Goal: Transaction & Acquisition: Book appointment/travel/reservation

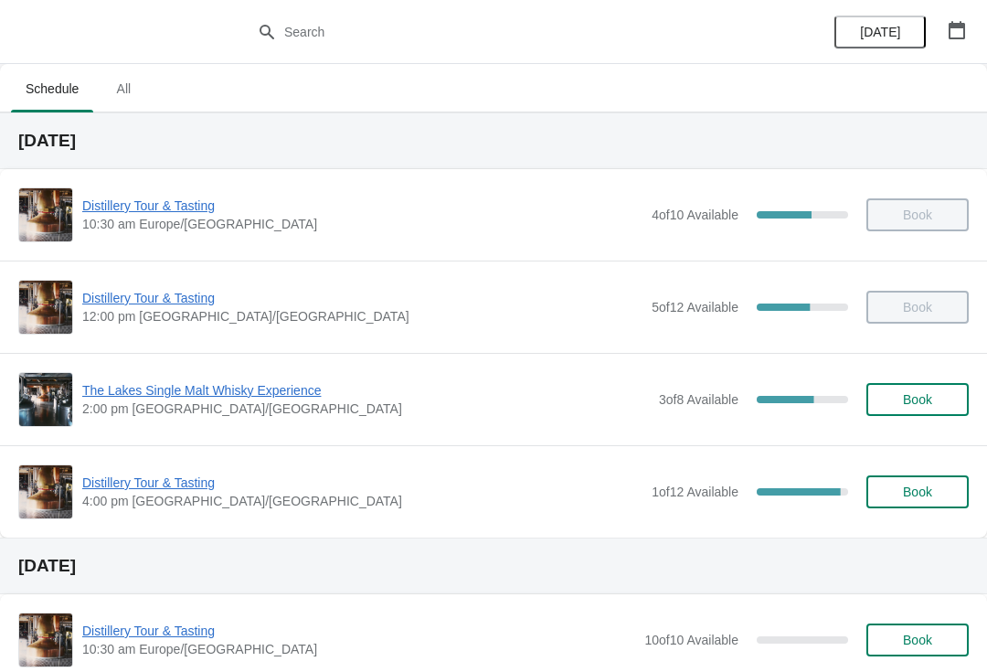
click at [917, 492] on span "Book" at bounding box center [917, 491] width 29 height 15
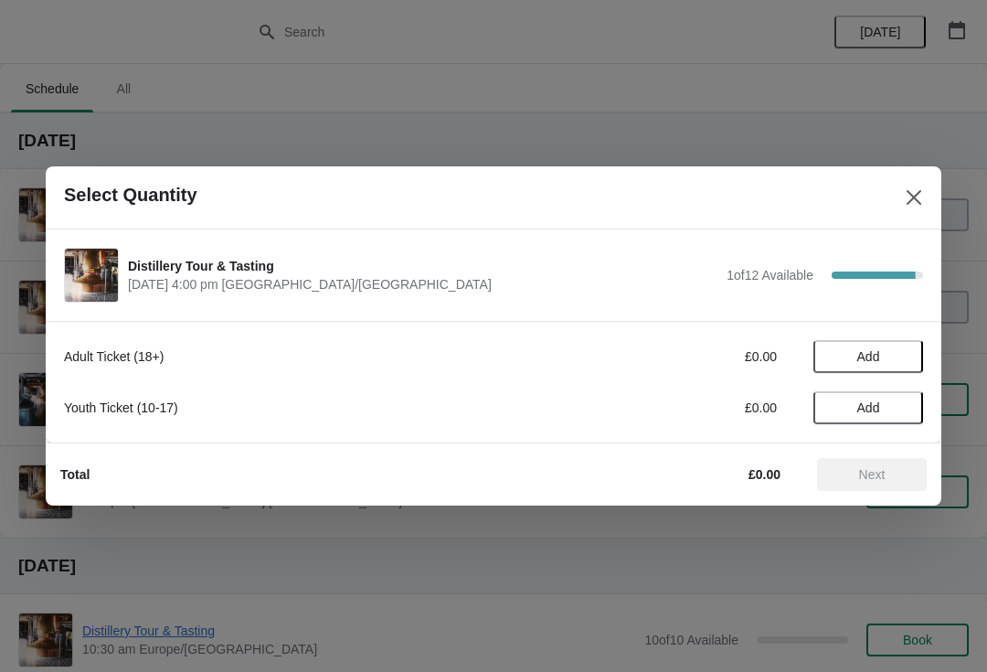
click at [900, 197] on button "Close" at bounding box center [914, 197] width 33 height 33
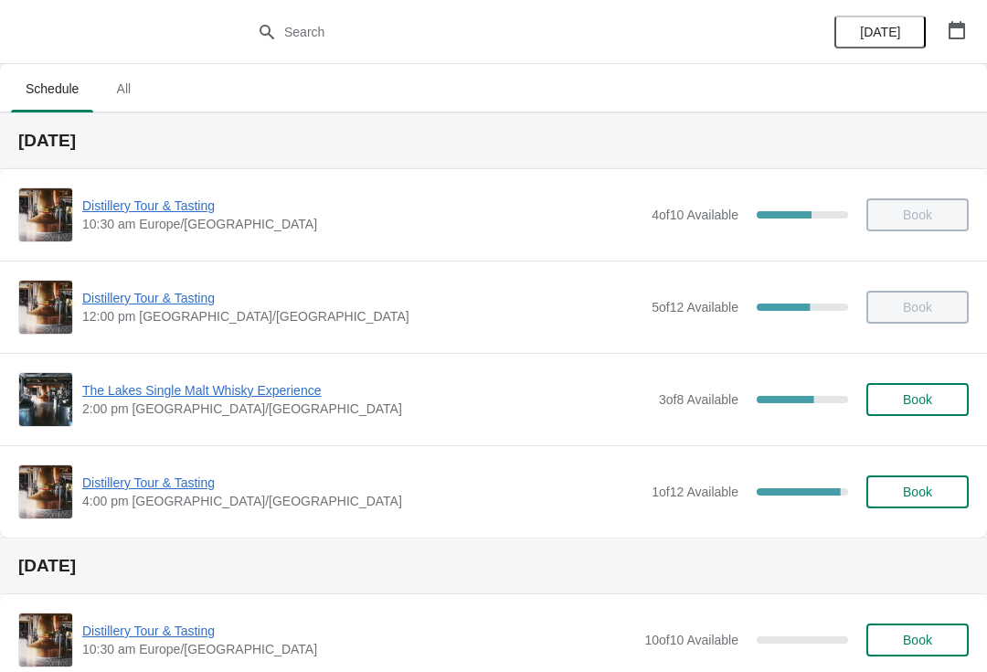
click at [147, 489] on span "Distillery Tour & Tasting" at bounding box center [362, 483] width 560 height 18
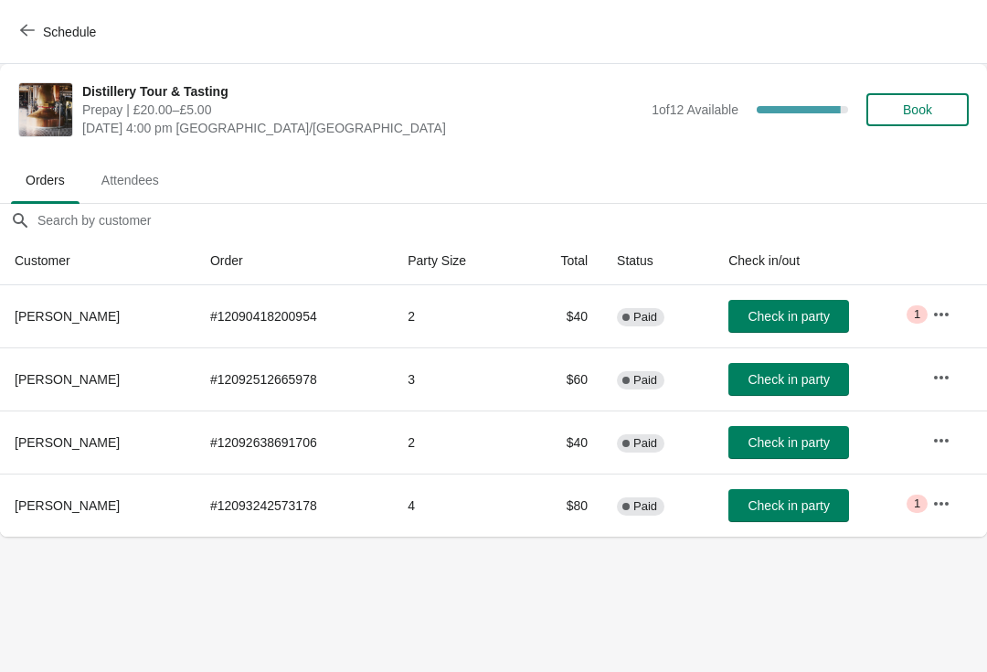
click at [930, 508] on button "button" at bounding box center [941, 503] width 33 height 33
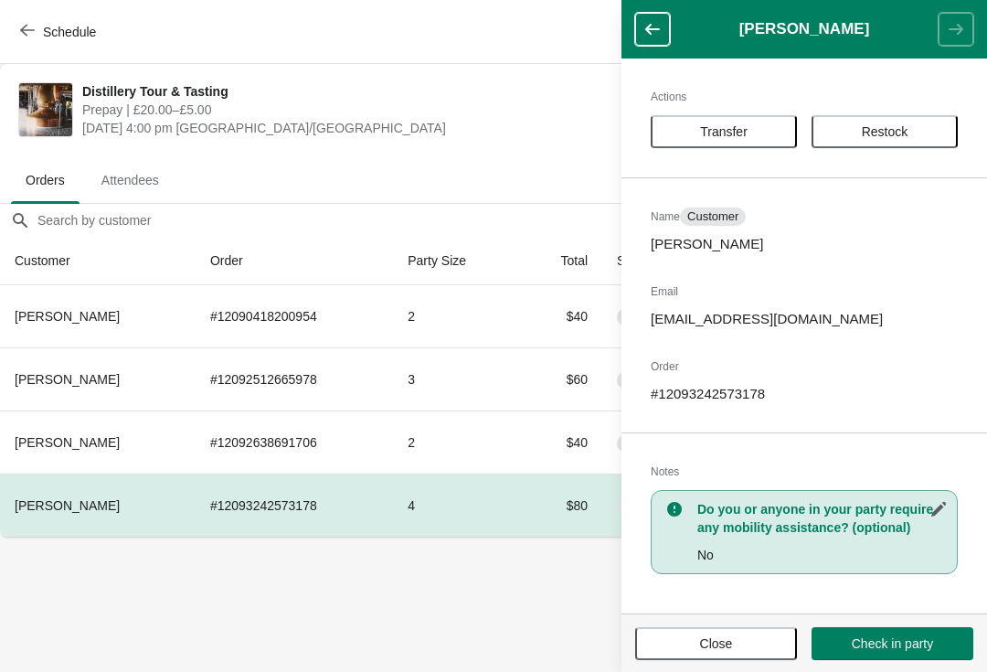
click at [729, 639] on span "Close" at bounding box center [716, 643] width 33 height 15
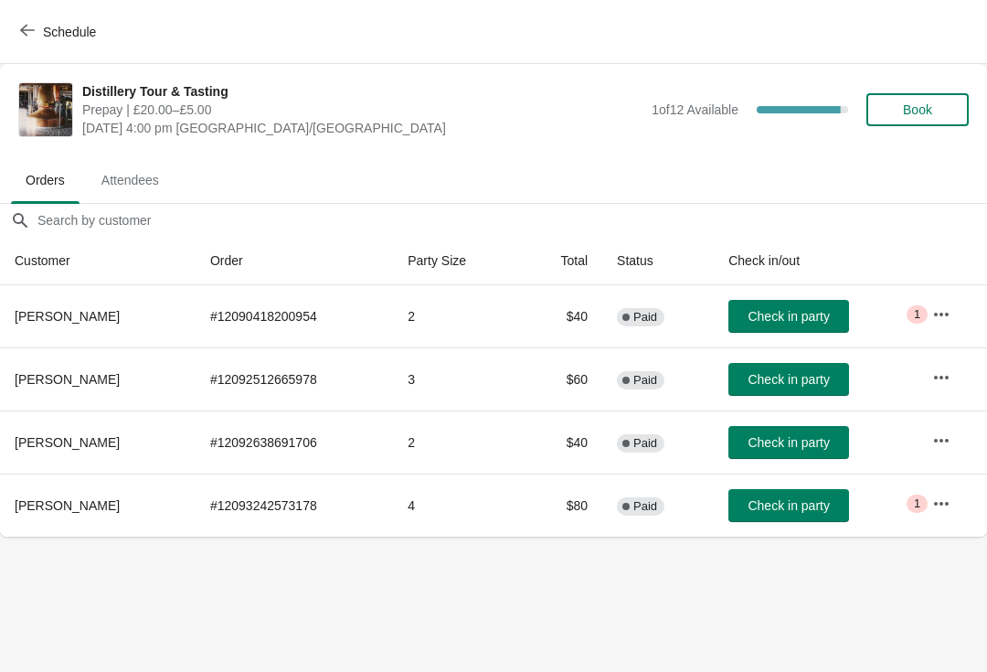
click at [389, 591] on body "Schedule Distillery Tour & Tasting Prepay | £20.00–£5.00 Wednesday, October 1, …" at bounding box center [493, 336] width 987 height 672
click at [888, 124] on button "Book" at bounding box center [918, 109] width 102 height 33
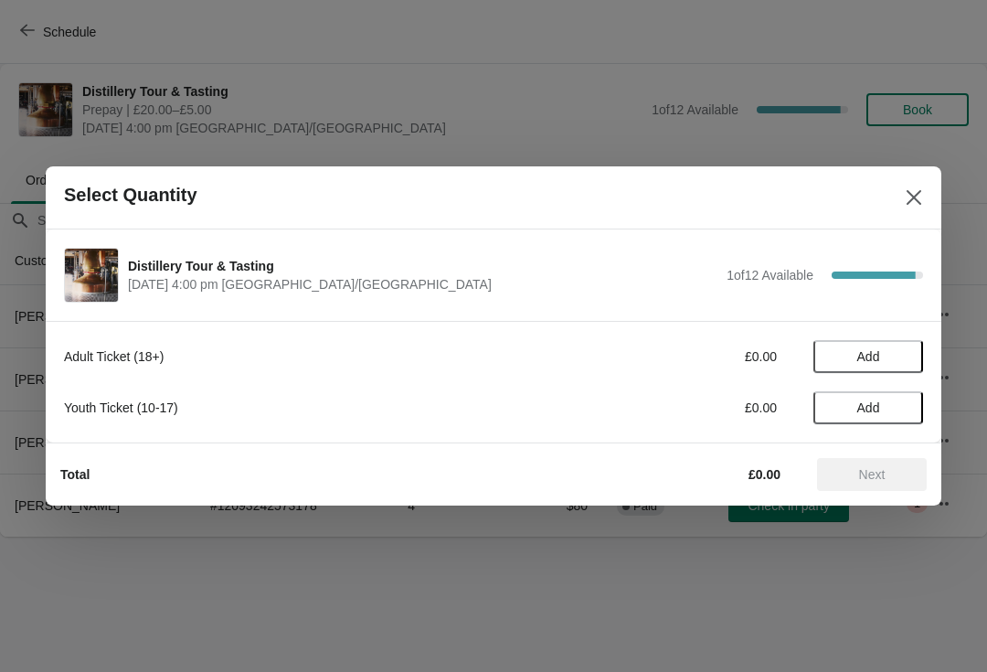
click at [877, 347] on button "Add" at bounding box center [869, 356] width 110 height 33
click at [913, 348] on div "1" at bounding box center [869, 356] width 110 height 19
click at [901, 354] on icon at bounding box center [899, 356] width 19 height 19
click at [876, 468] on span "Next" at bounding box center [872, 474] width 27 height 15
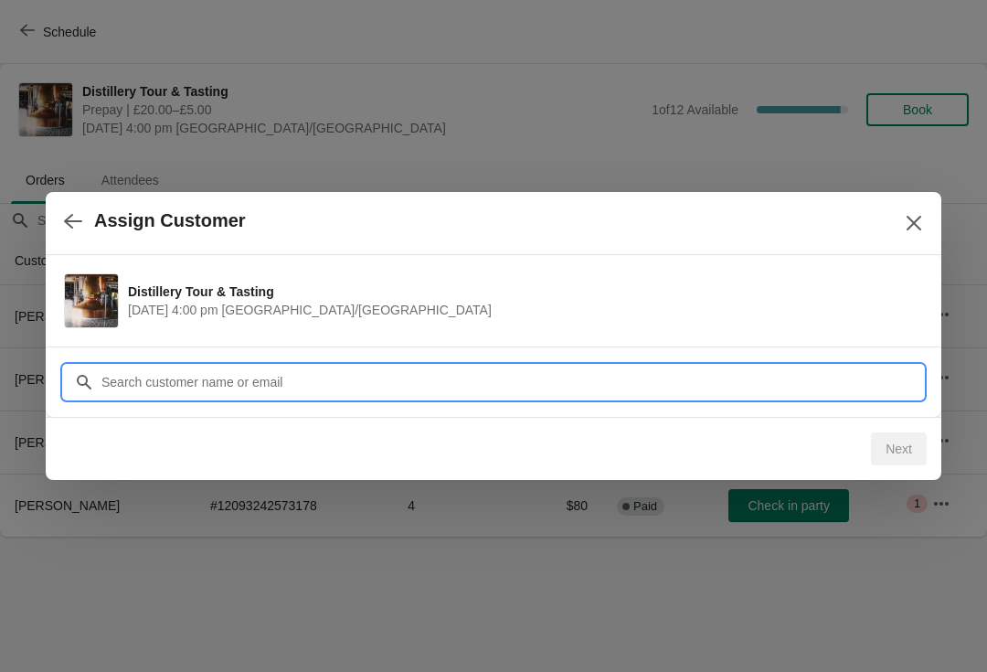
click at [514, 375] on input "Customer" at bounding box center [512, 382] width 823 height 33
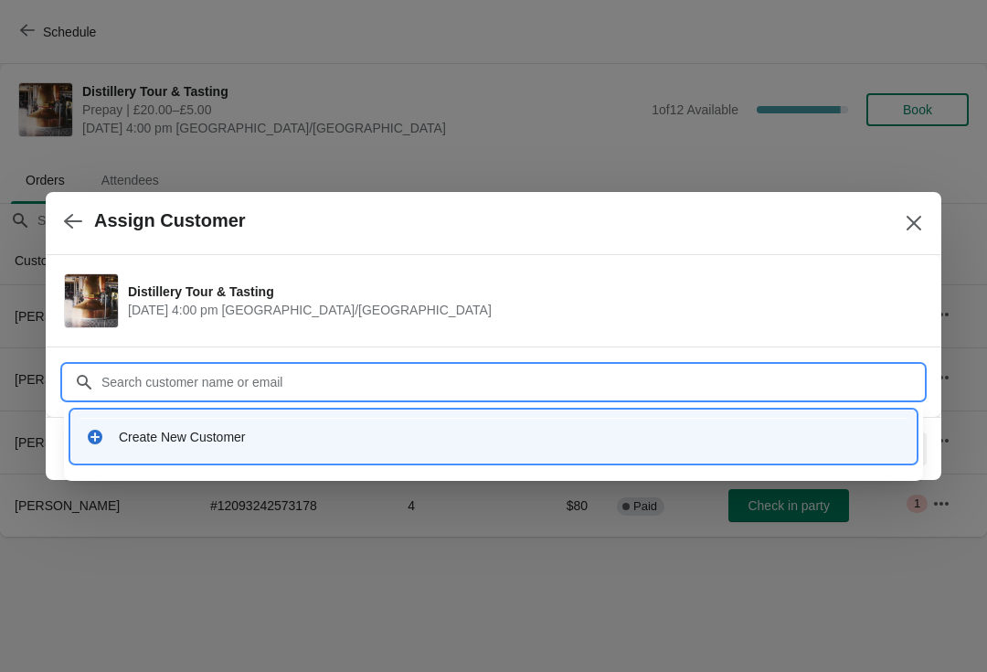
click at [256, 437] on div "Create New Customer" at bounding box center [510, 437] width 782 height 18
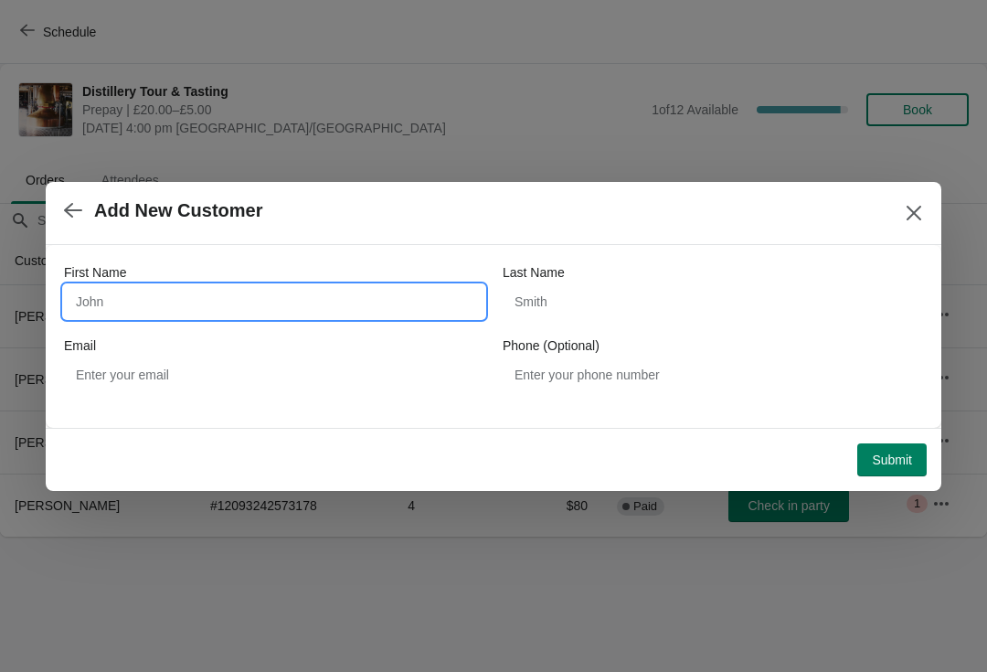
click at [165, 303] on input "First Name" at bounding box center [274, 301] width 421 height 33
type input "K"
type input "Kathryn"
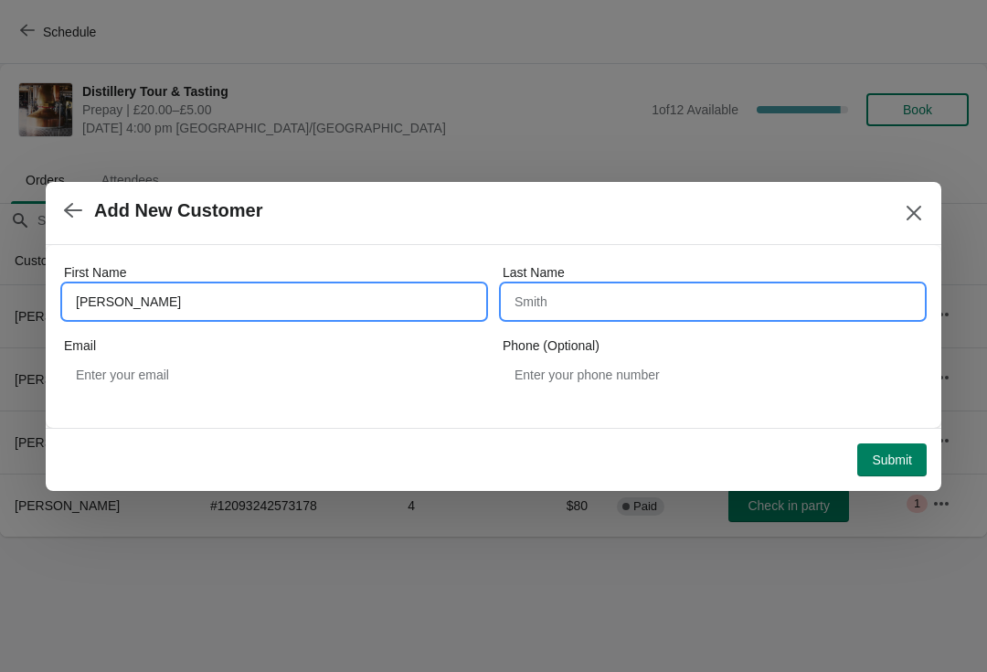
click at [559, 297] on input "Last Name" at bounding box center [713, 301] width 421 height 33
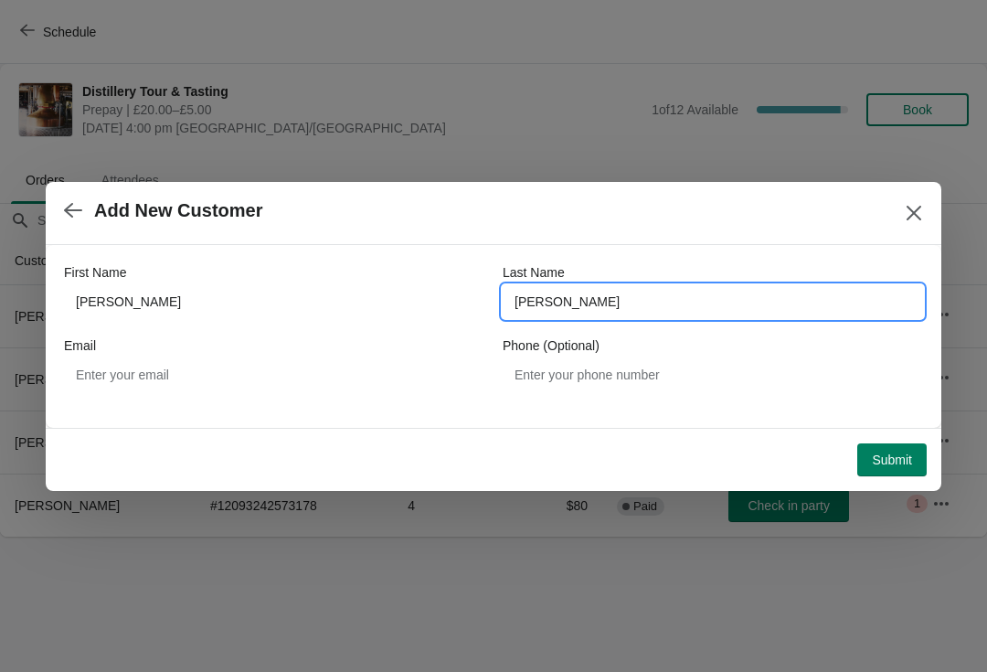
type input "Battson"
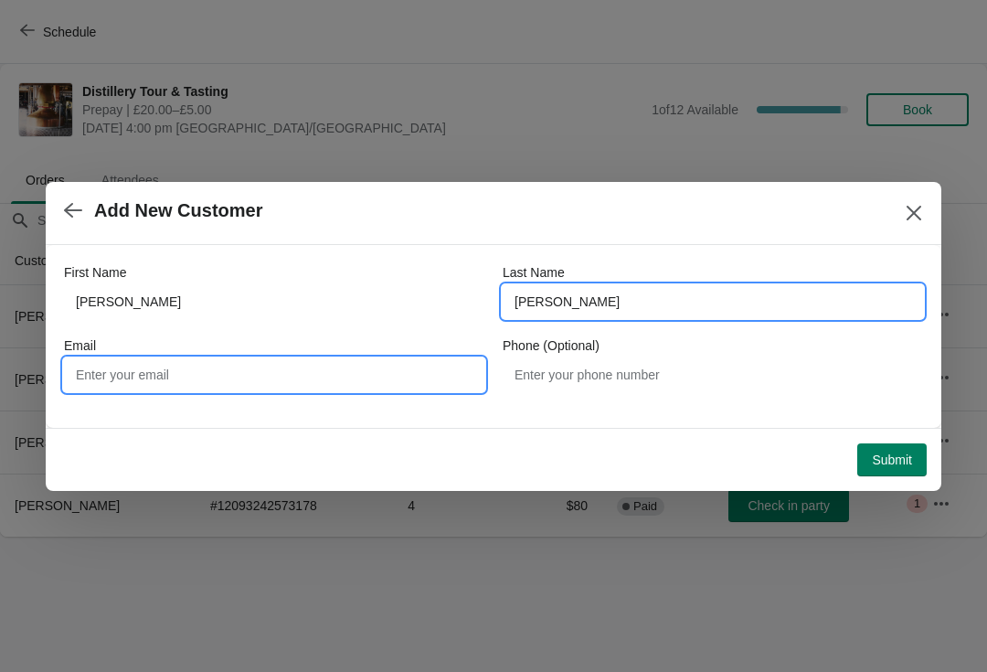
click at [145, 373] on input "Email" at bounding box center [274, 374] width 421 height 33
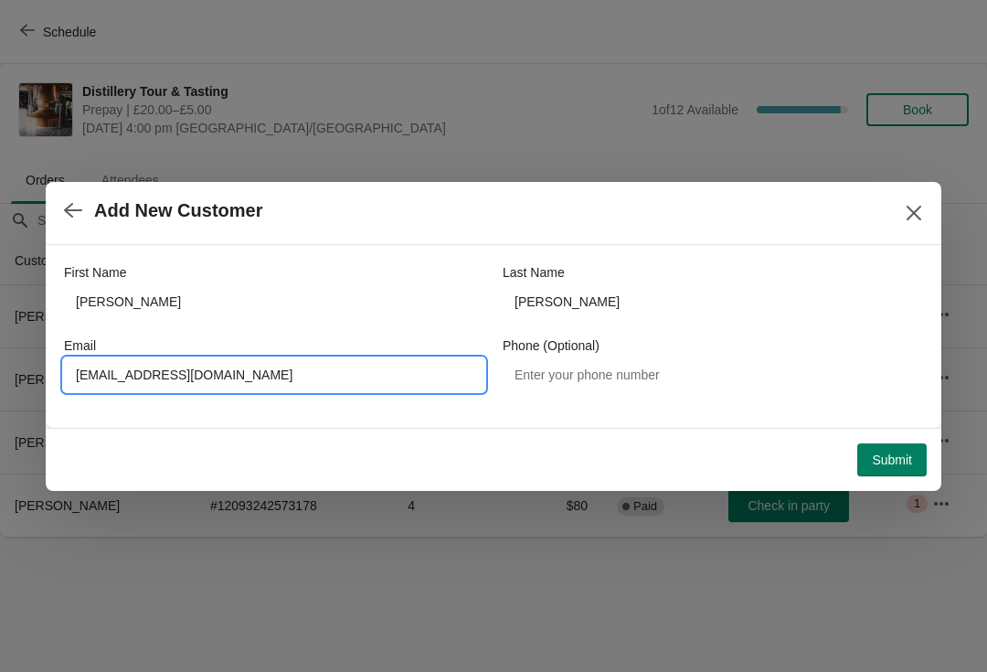
click at [88, 376] on input "Kbattson65@gmail.com" at bounding box center [274, 374] width 421 height 33
type input "kbattson65@gmail.com"
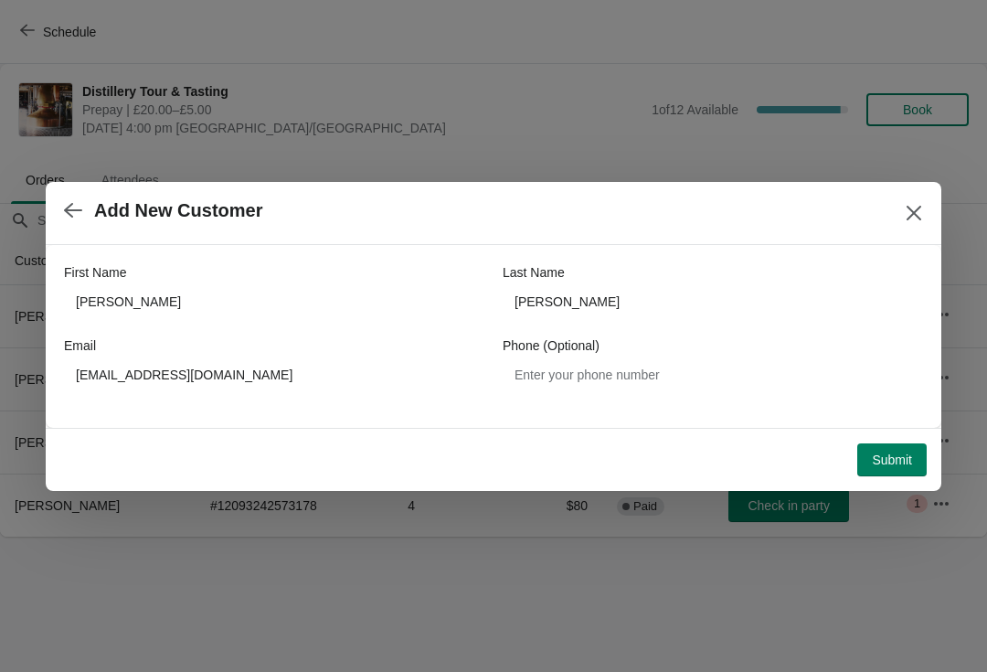
click at [903, 456] on span "Submit" at bounding box center [892, 459] width 40 height 15
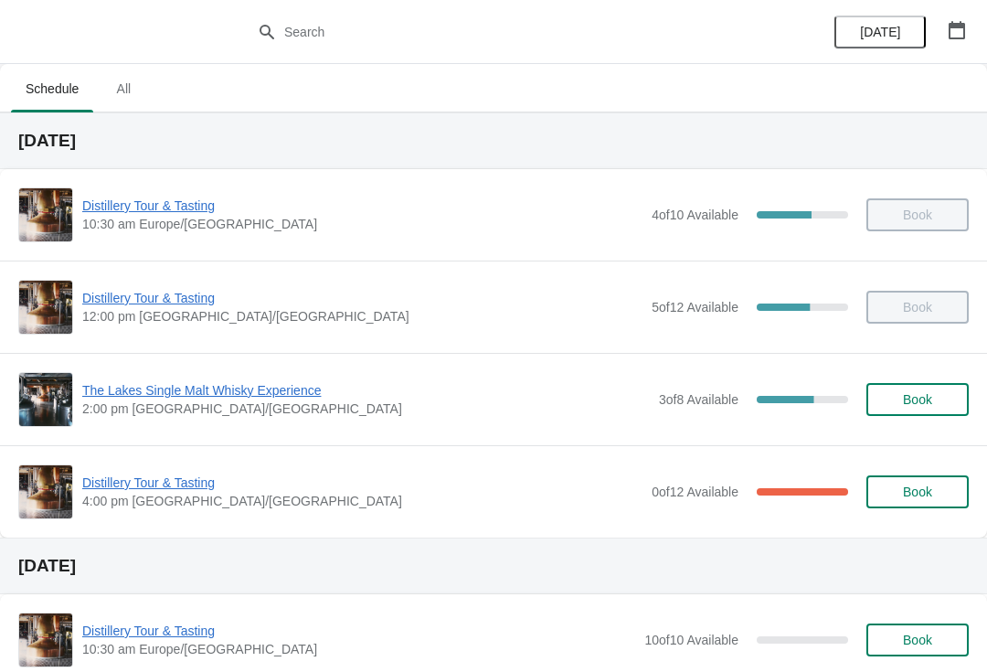
click at [919, 507] on button "Book" at bounding box center [918, 491] width 102 height 33
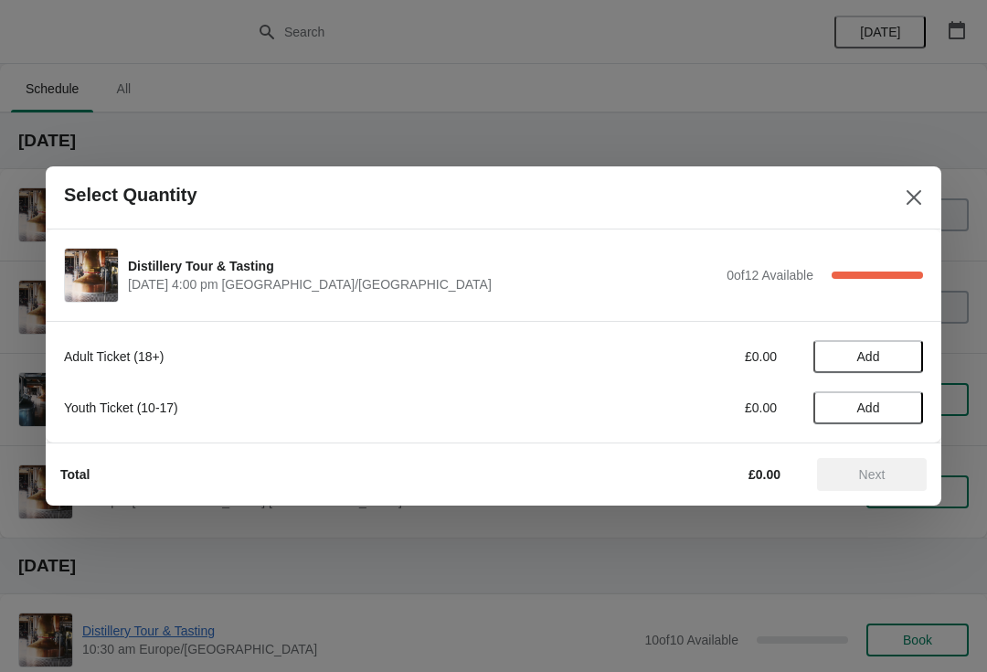
click at [874, 354] on span "Add" at bounding box center [868, 356] width 23 height 15
click at [896, 354] on icon at bounding box center [899, 356] width 19 height 19
click at [874, 470] on span "Next" at bounding box center [872, 474] width 27 height 15
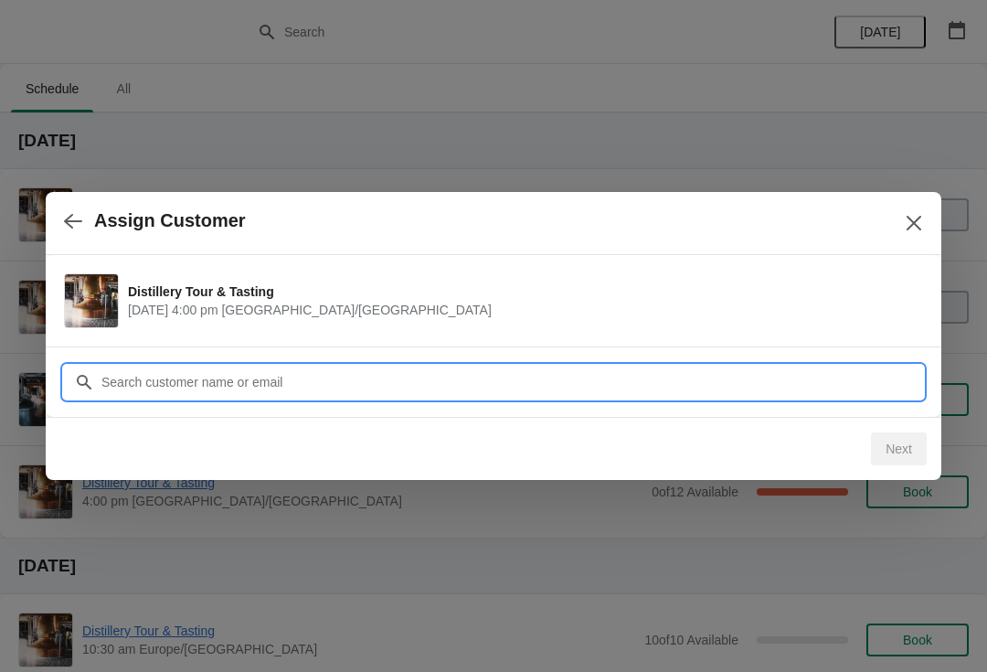
click at [482, 382] on input "Customer" at bounding box center [512, 382] width 823 height 33
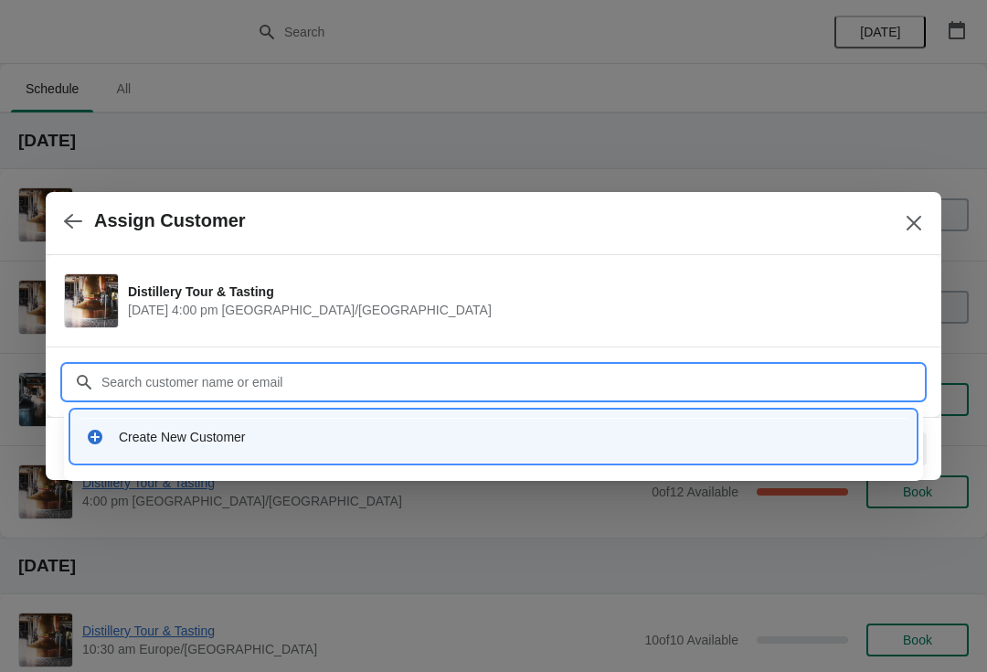
click at [288, 449] on div "Create New Customer" at bounding box center [494, 436] width 830 height 37
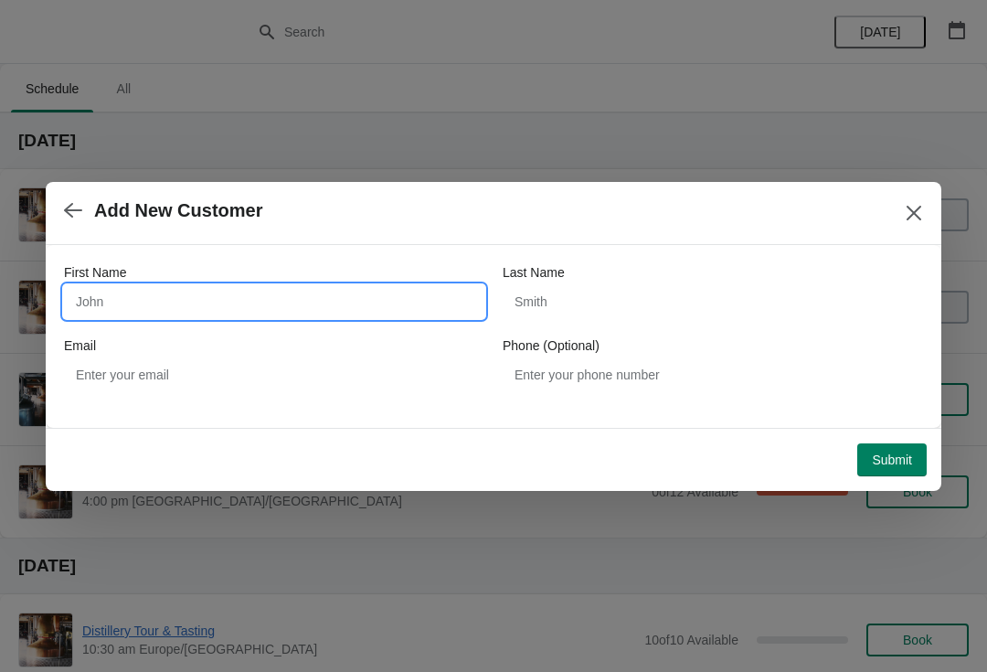
click at [208, 303] on input "First Name" at bounding box center [274, 301] width 421 height 33
type input "Helen"
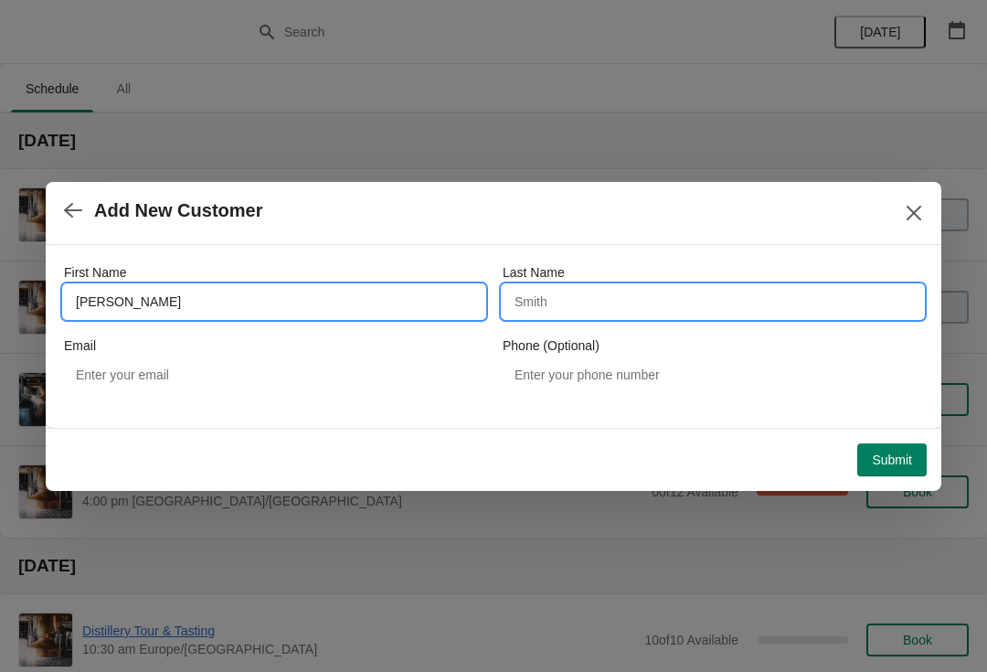
click at [574, 291] on input "Last Name" at bounding box center [713, 301] width 421 height 33
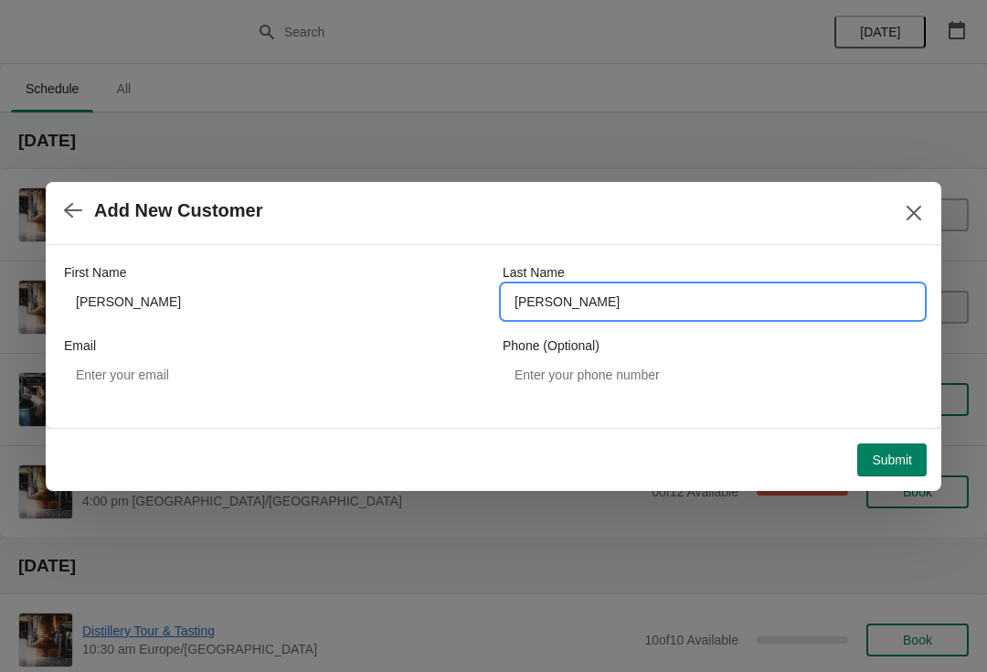
type input "Edwards"
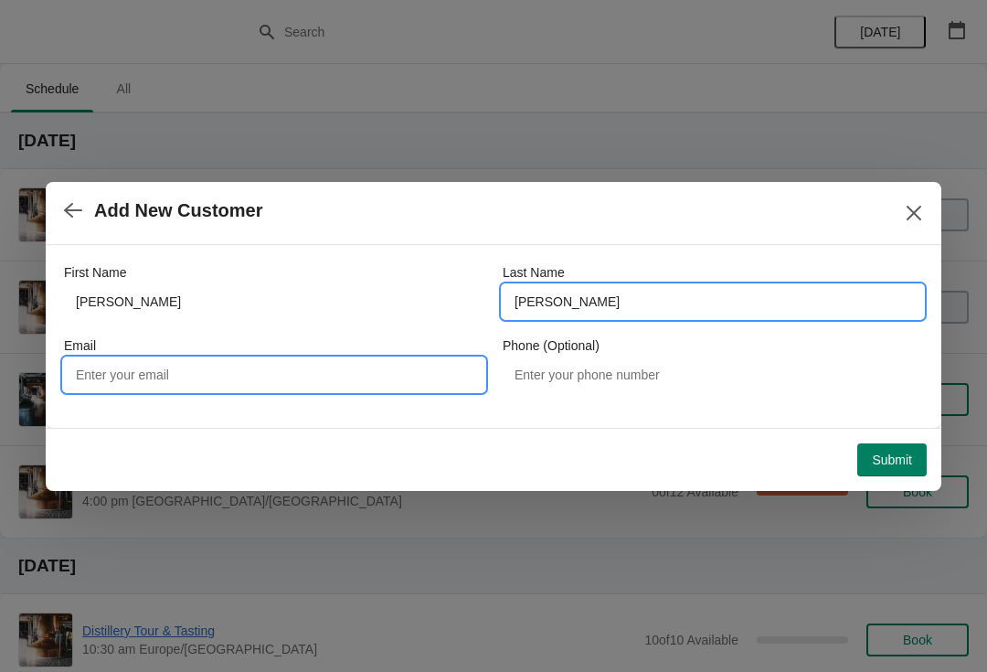
click at [308, 370] on input "Email" at bounding box center [274, 374] width 421 height 33
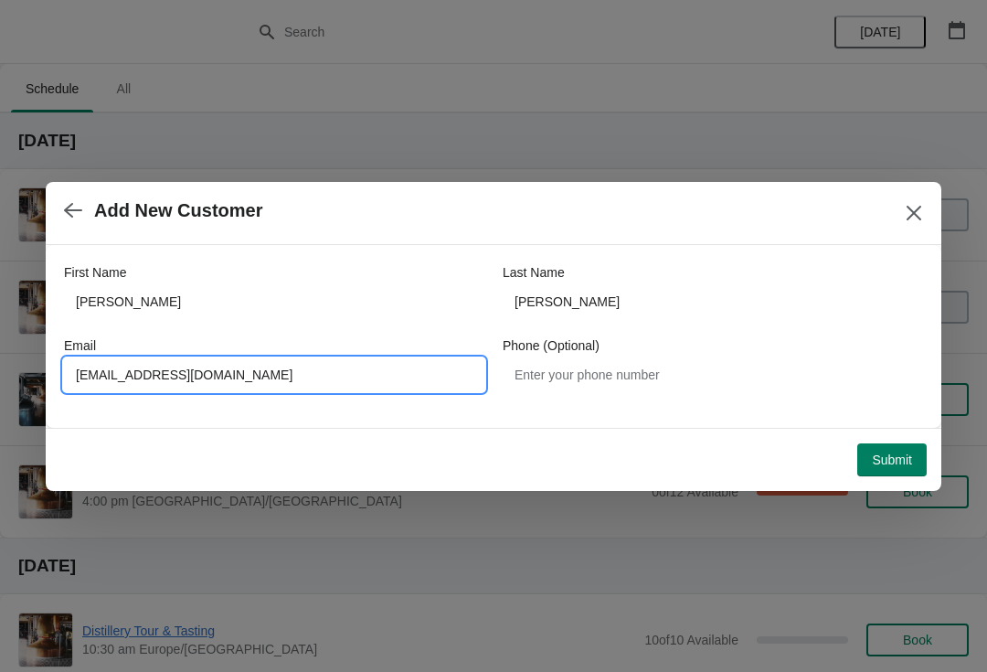
type input "Hmehome@gmail.com"
click at [899, 471] on button "Submit" at bounding box center [891, 459] width 69 height 33
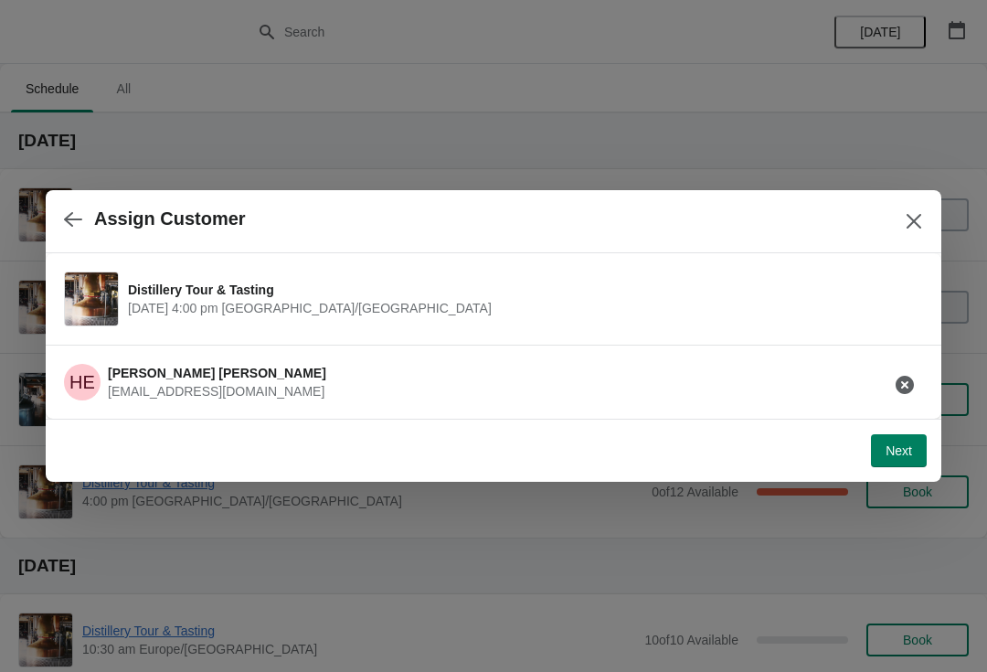
click at [895, 455] on span "Next" at bounding box center [899, 450] width 27 height 15
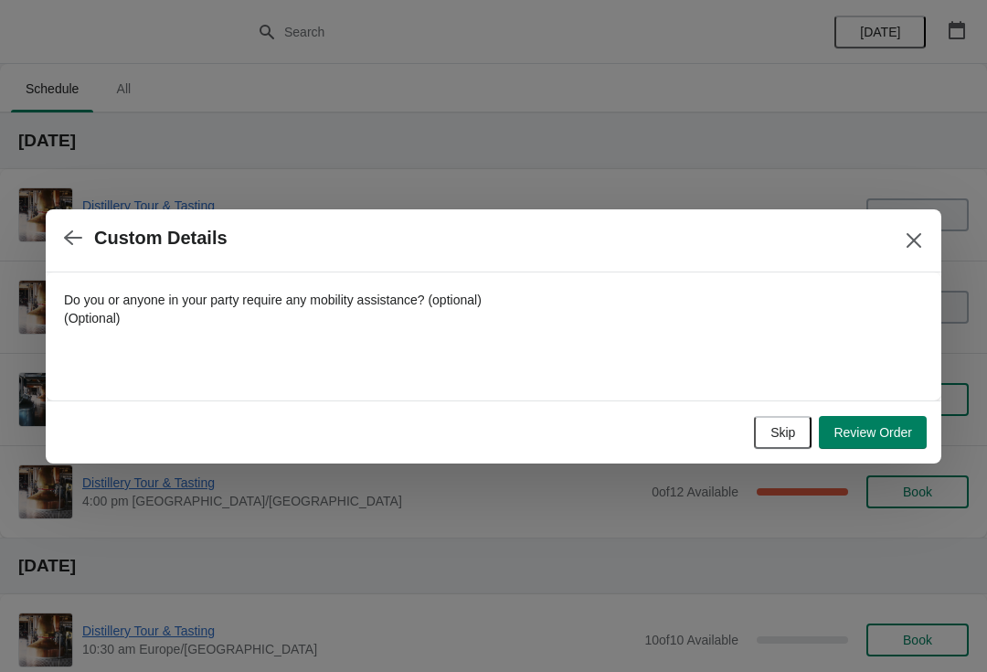
click at [775, 429] on span "Skip" at bounding box center [783, 432] width 25 height 15
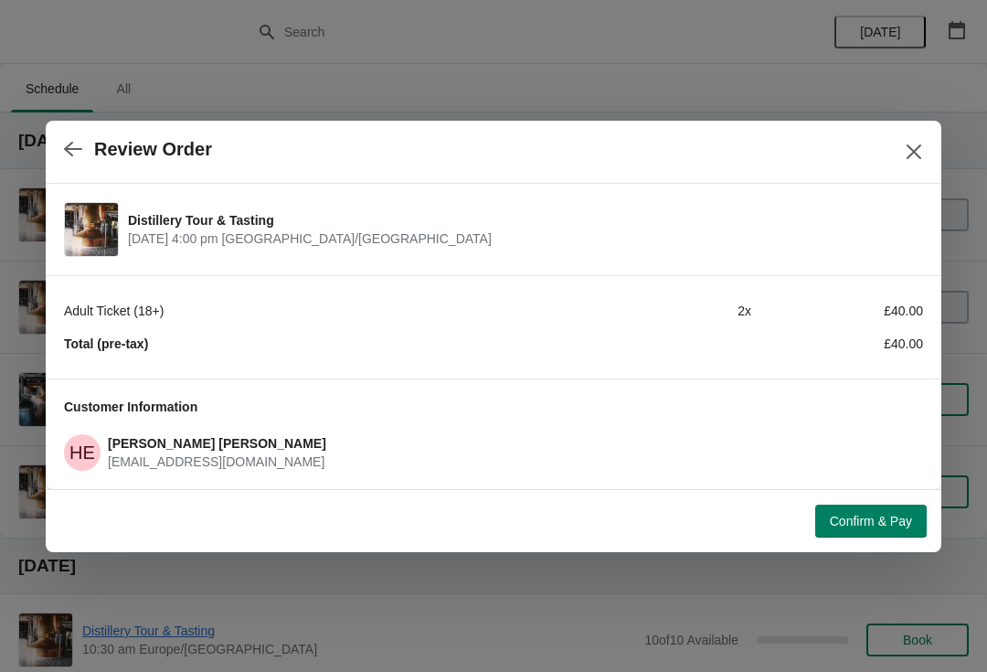
click at [868, 511] on button "Confirm & Pay" at bounding box center [871, 521] width 112 height 33
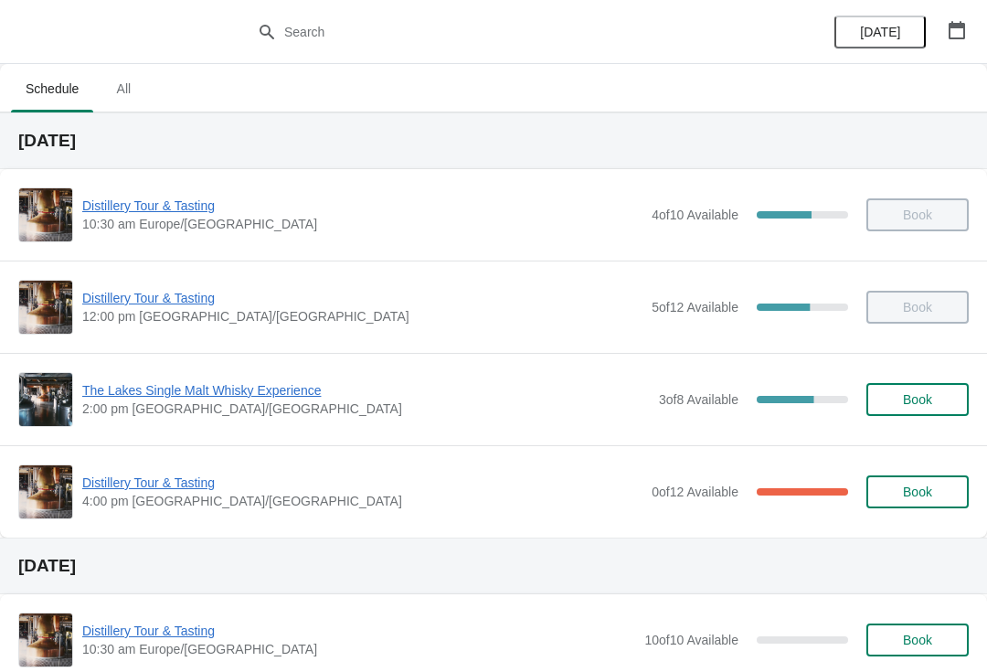
click at [165, 488] on span "Distillery Tour & Tasting" at bounding box center [362, 483] width 560 height 18
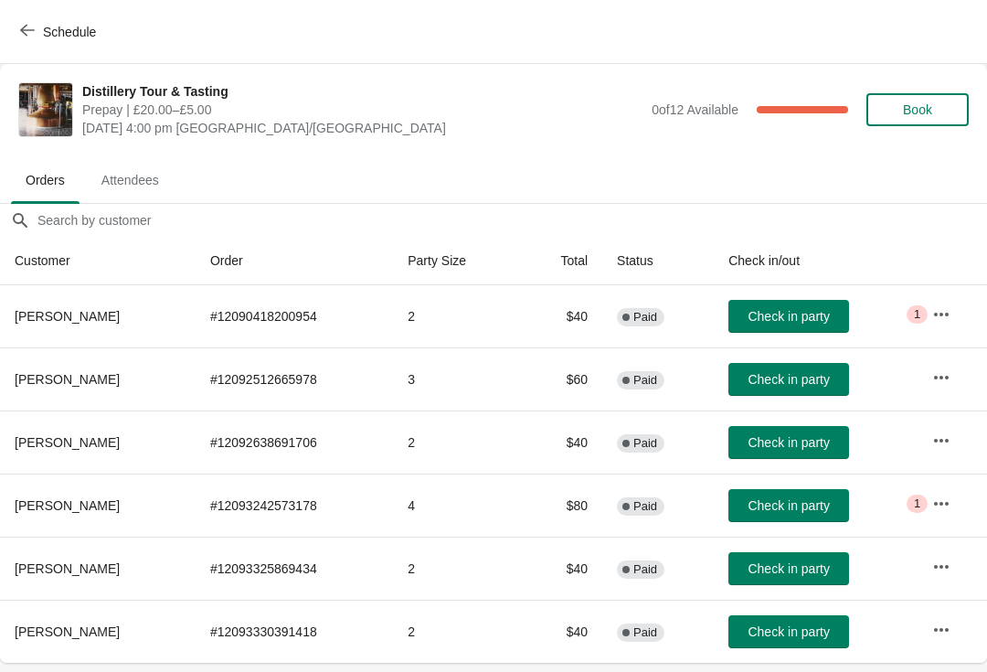
click at [786, 631] on span "Check in party" at bounding box center [788, 631] width 81 height 15
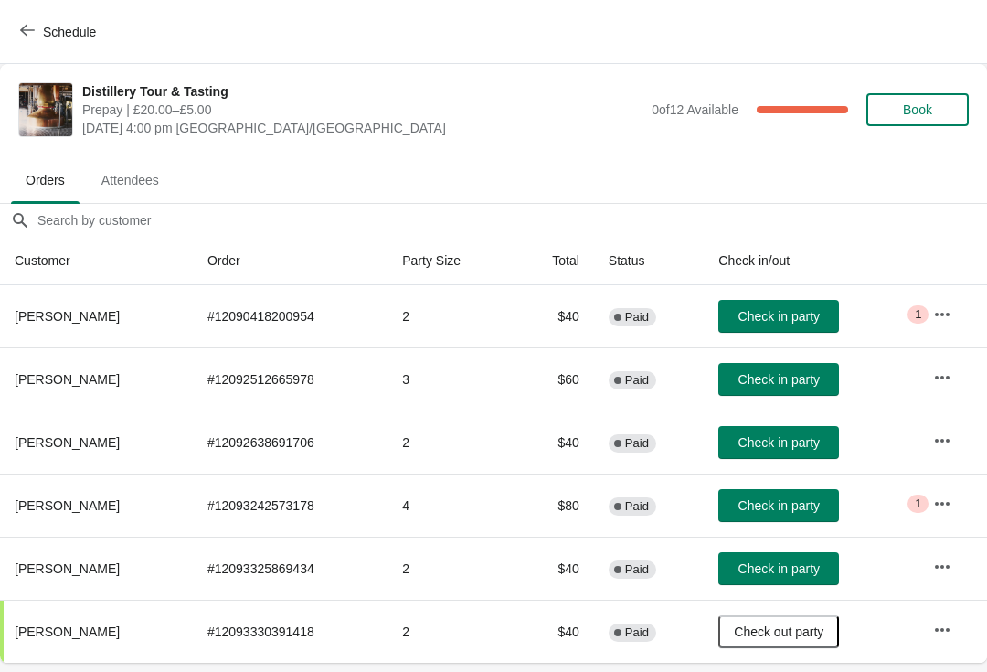
click at [776, 565] on span "Check in party" at bounding box center [779, 568] width 81 height 15
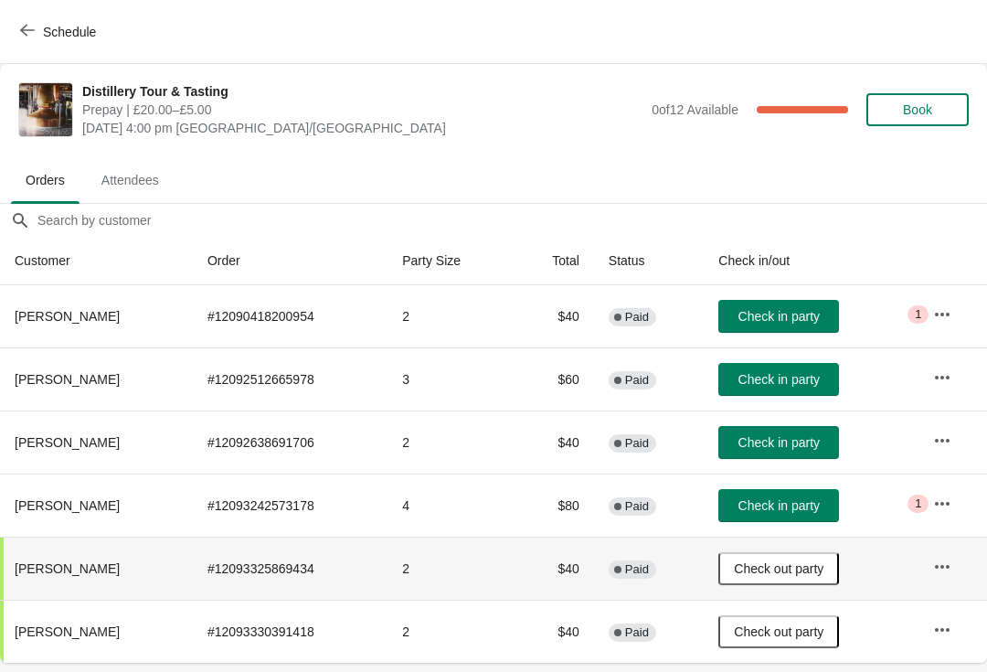
click at [801, 440] on span "Check in party" at bounding box center [779, 442] width 81 height 15
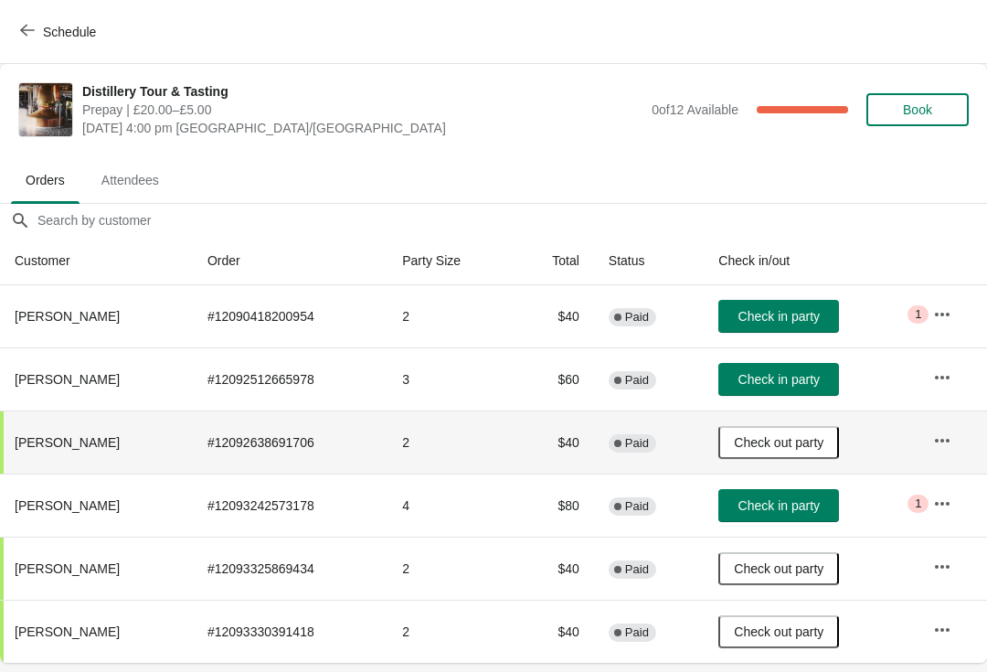
click at [808, 309] on span "Check in party" at bounding box center [779, 316] width 81 height 15
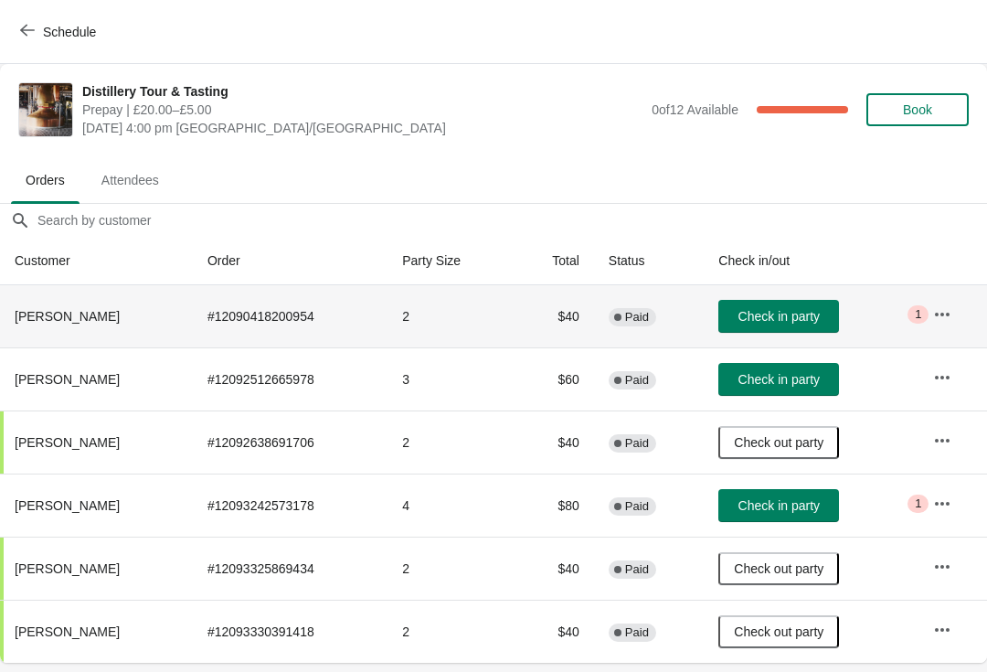
click at [942, 300] on button "button" at bounding box center [942, 314] width 33 height 33
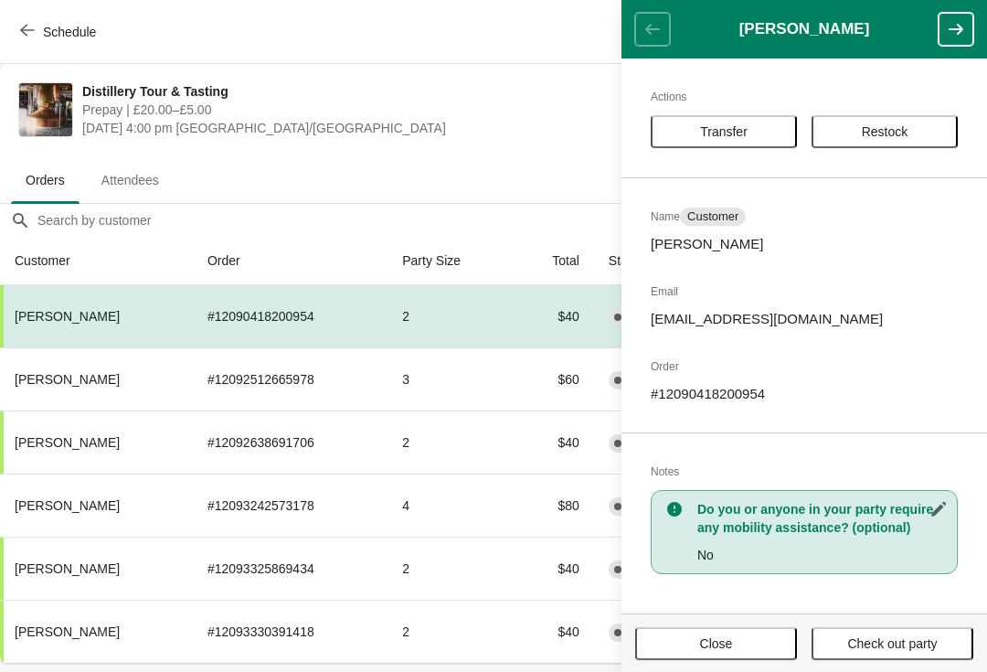
click at [758, 633] on button "Close" at bounding box center [716, 643] width 162 height 33
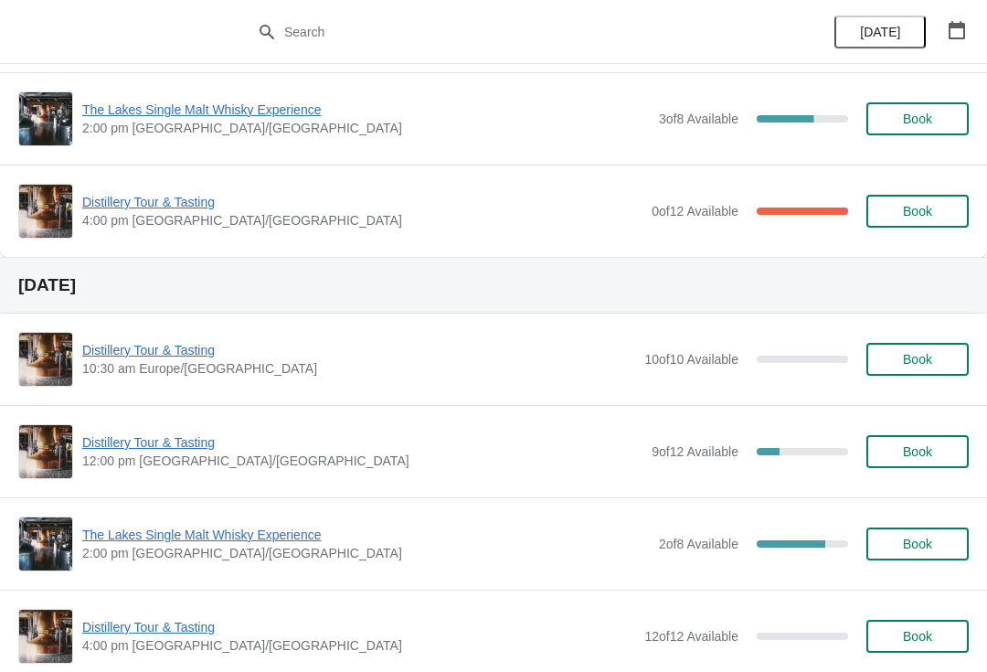
scroll to position [289, 0]
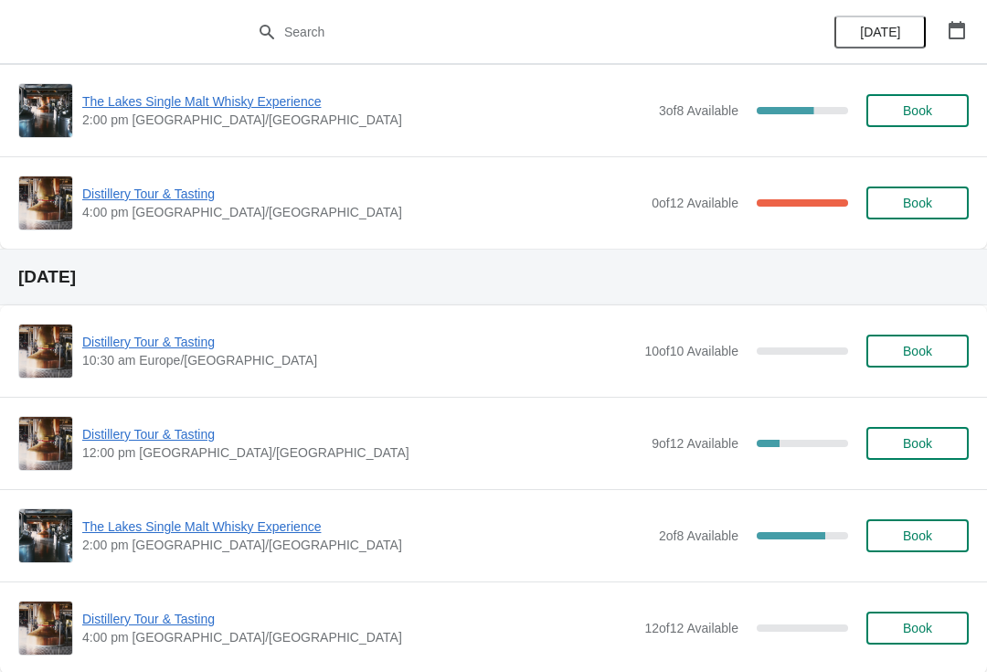
click at [920, 342] on button "Book" at bounding box center [918, 351] width 102 height 33
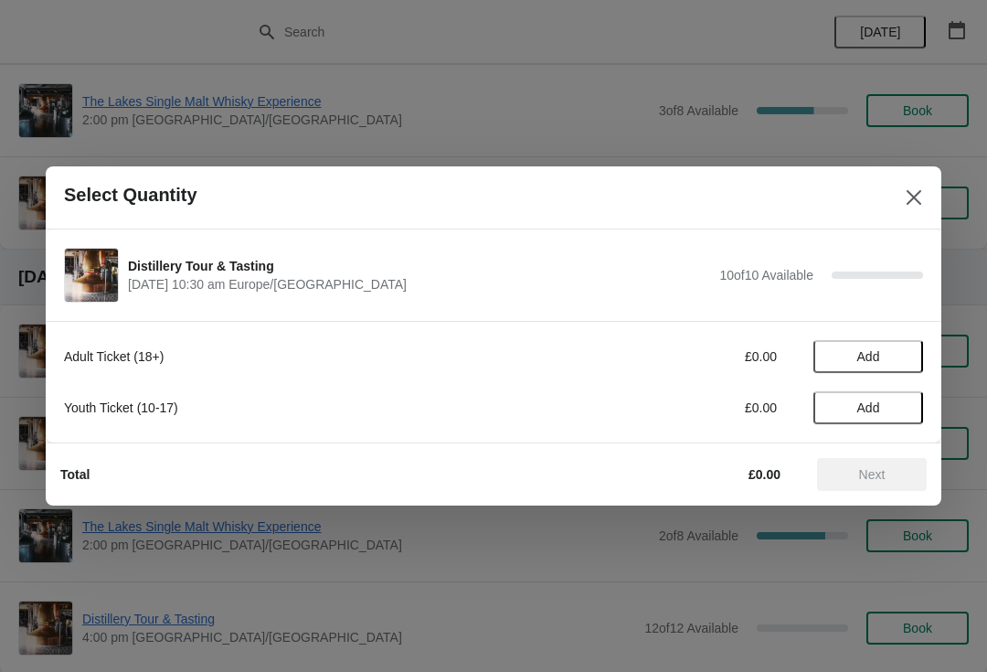
click at [874, 351] on span "Add" at bounding box center [868, 356] width 23 height 15
click at [910, 348] on div "1" at bounding box center [869, 356] width 110 height 19
click at [901, 352] on icon at bounding box center [899, 356] width 19 height 19
click at [889, 407] on span "Add" at bounding box center [868, 407] width 77 height 15
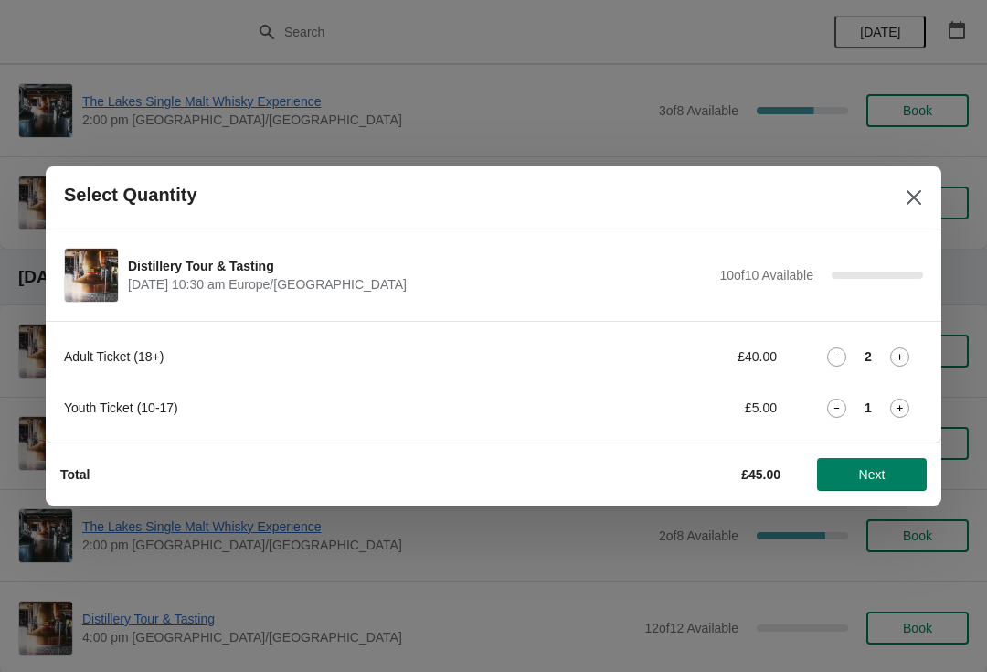
click at [850, 463] on button "Next" at bounding box center [872, 474] width 110 height 33
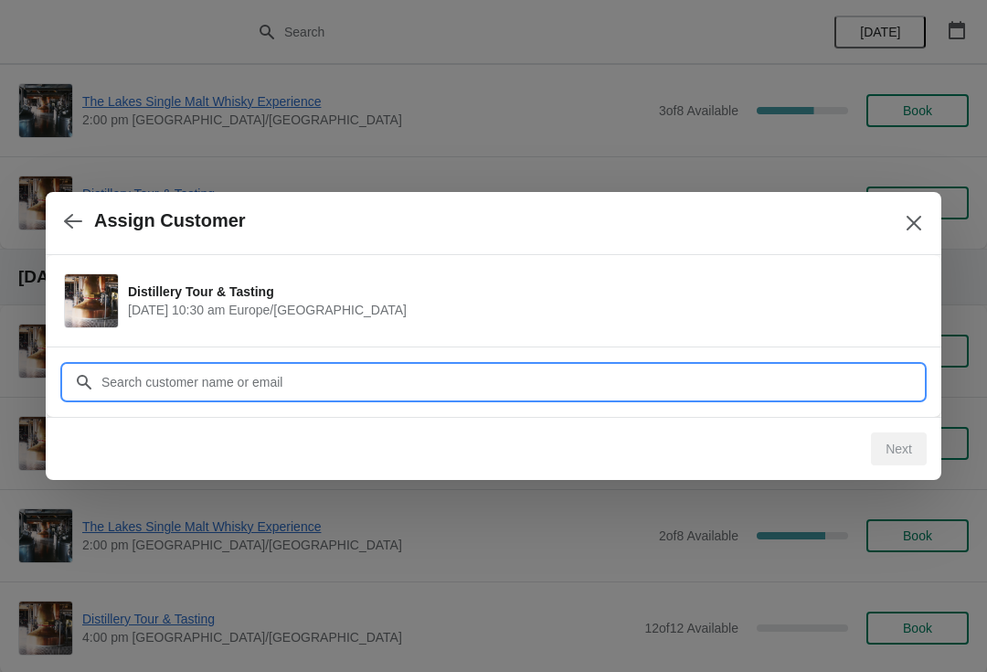
click at [479, 366] on input "Customer" at bounding box center [512, 382] width 823 height 33
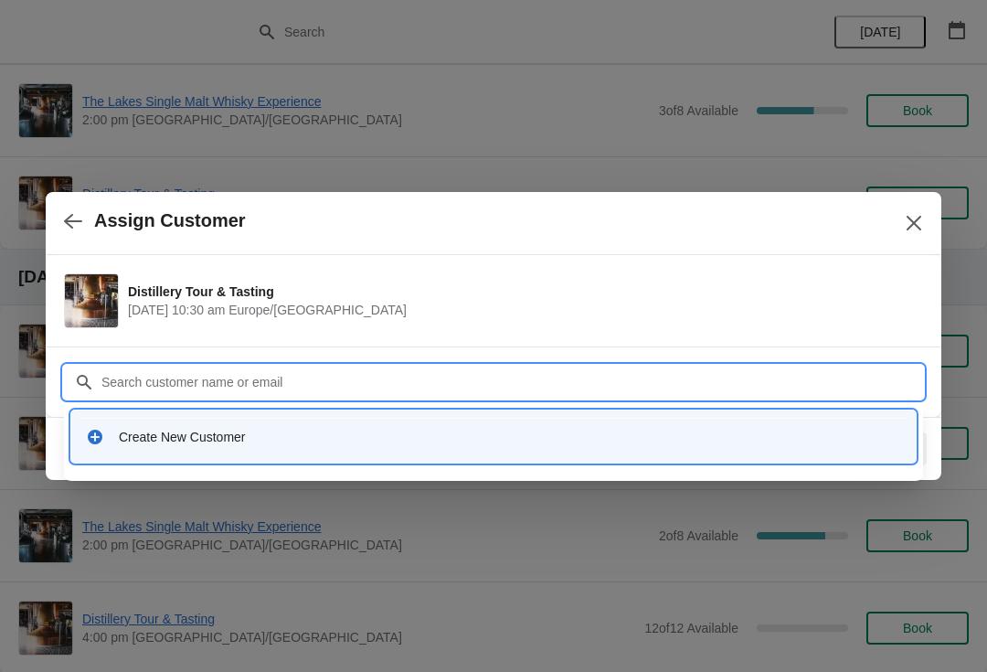
click at [356, 429] on div "Create New Customer" at bounding box center [510, 437] width 782 height 18
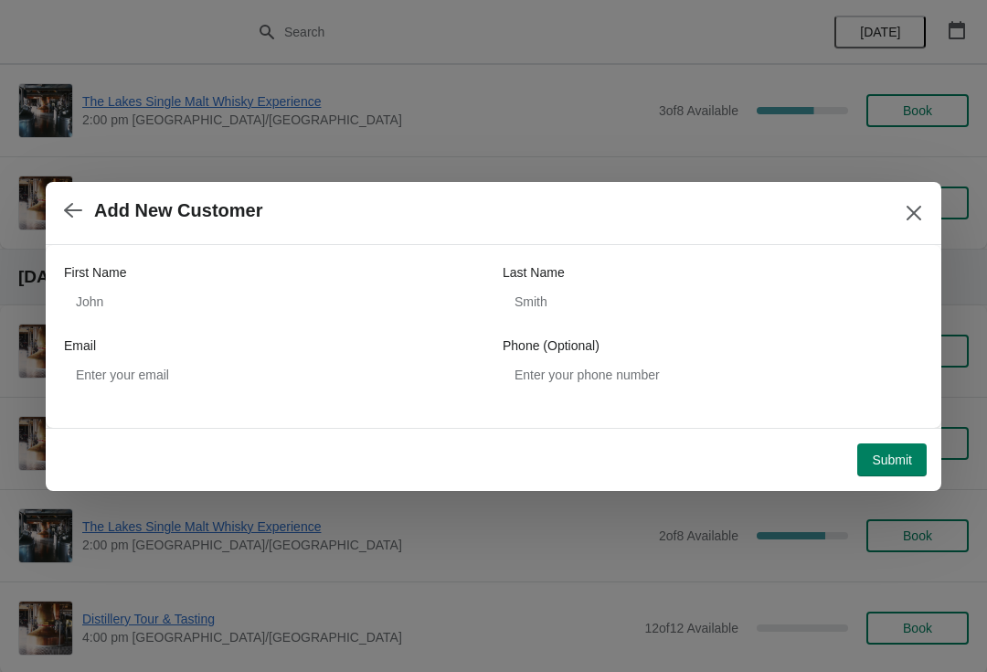
click at [821, 666] on div at bounding box center [493, 336] width 987 height 672
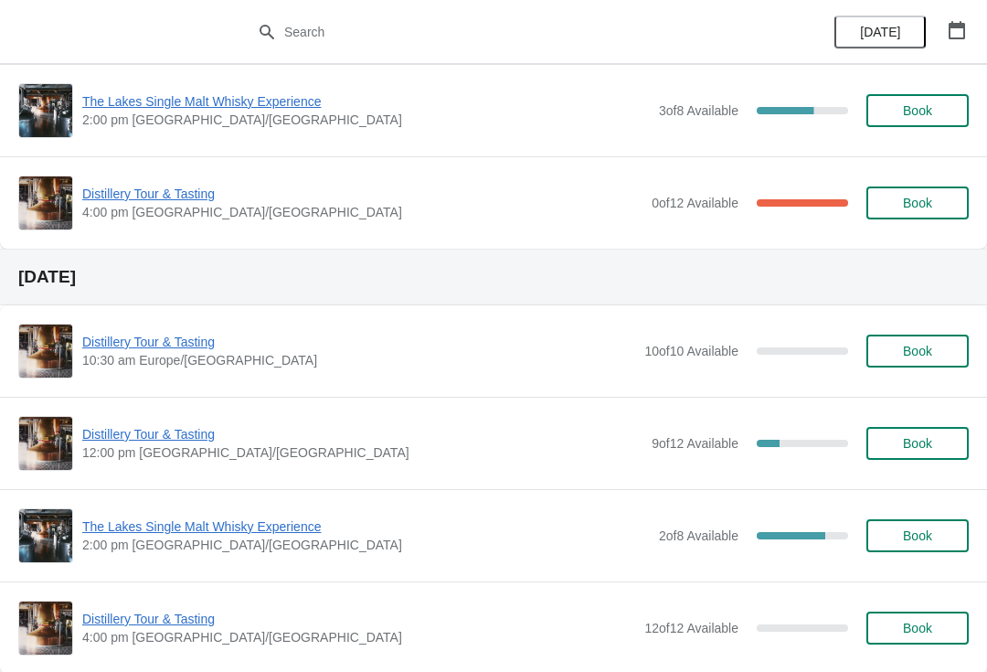
click at [921, 353] on span "Book" at bounding box center [917, 351] width 29 height 15
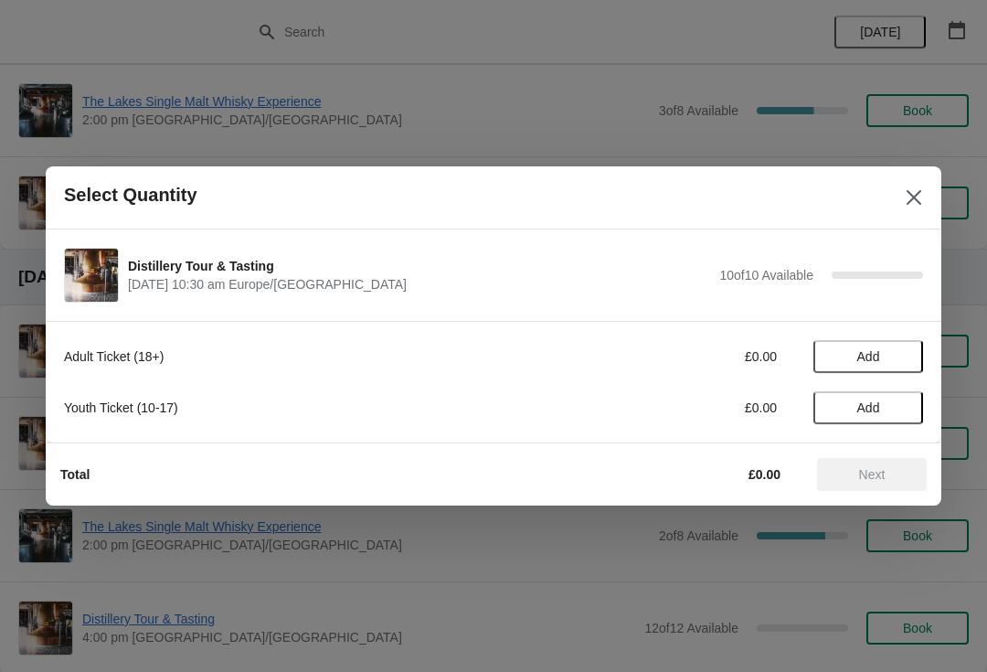
click at [869, 350] on span "Add" at bounding box center [868, 356] width 23 height 15
click at [898, 363] on icon at bounding box center [899, 356] width 19 height 19
click at [878, 405] on span "Add" at bounding box center [868, 407] width 23 height 15
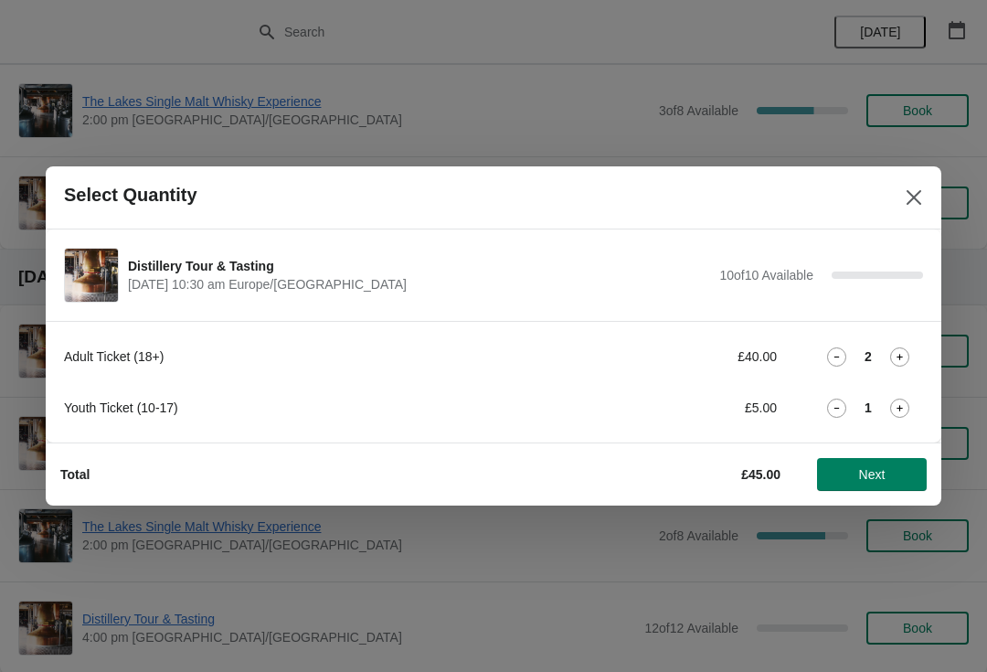
click at [852, 479] on span "Next" at bounding box center [872, 474] width 80 height 15
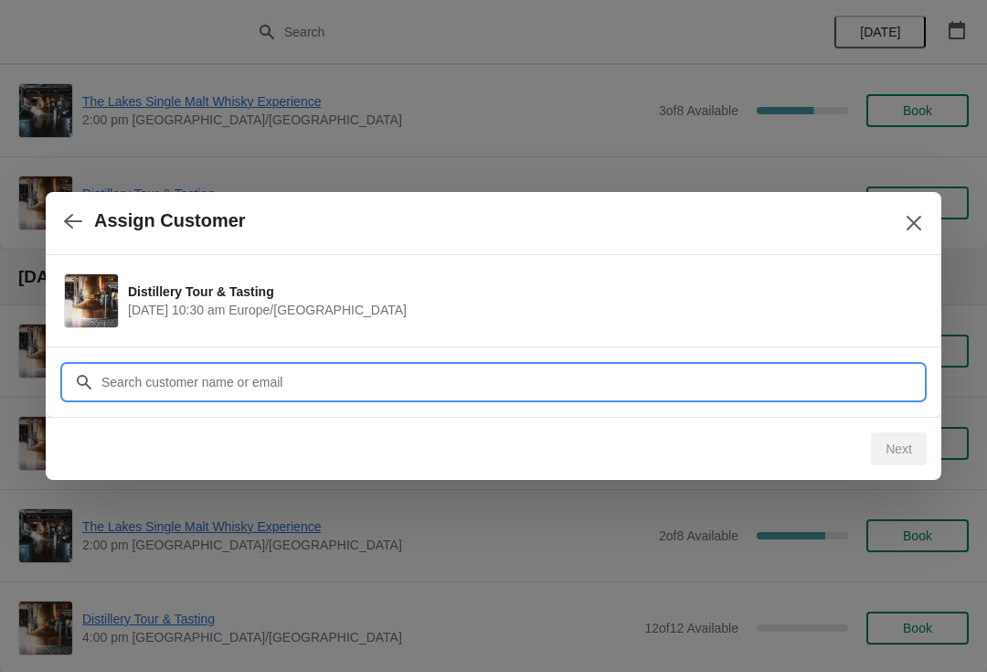
click at [375, 384] on input "Customer" at bounding box center [512, 382] width 823 height 33
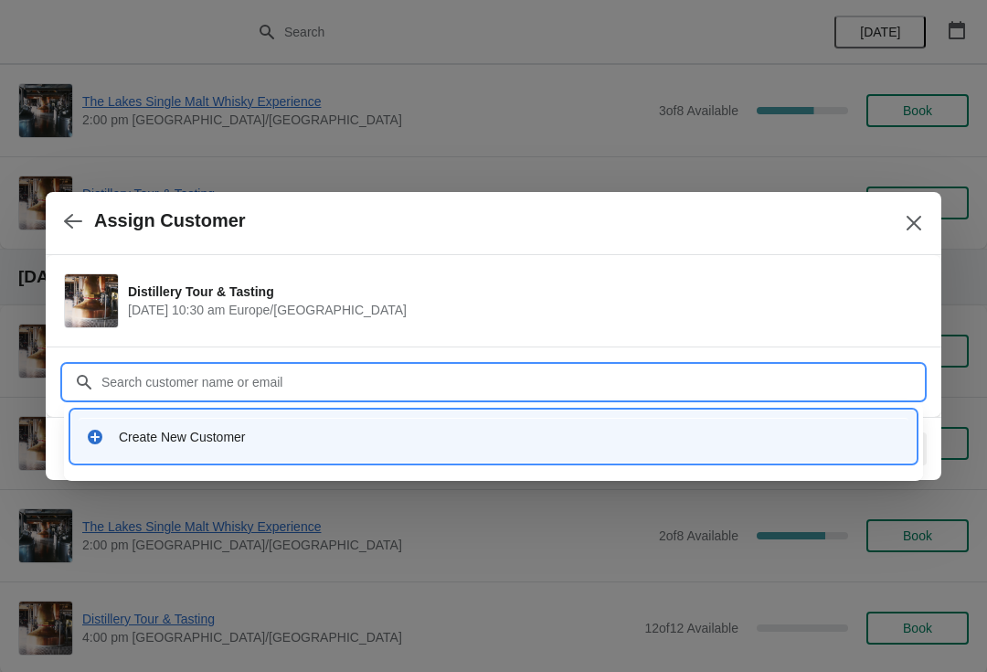
click at [238, 440] on div "Create New Customer" at bounding box center [510, 437] width 782 height 18
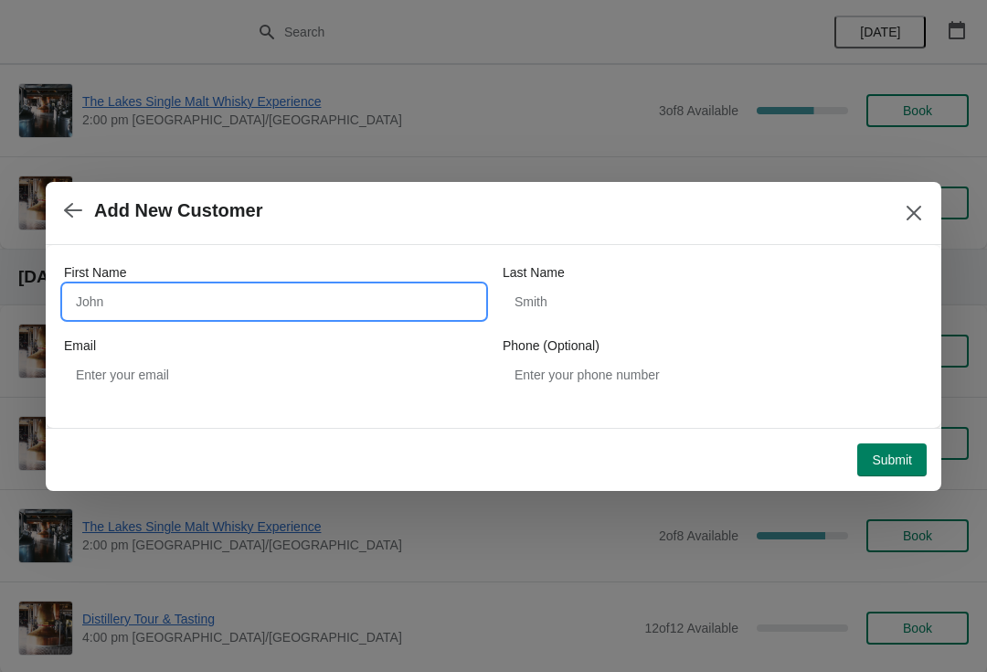
click at [363, 292] on input "First Name" at bounding box center [274, 301] width 421 height 33
type input "Jannee"
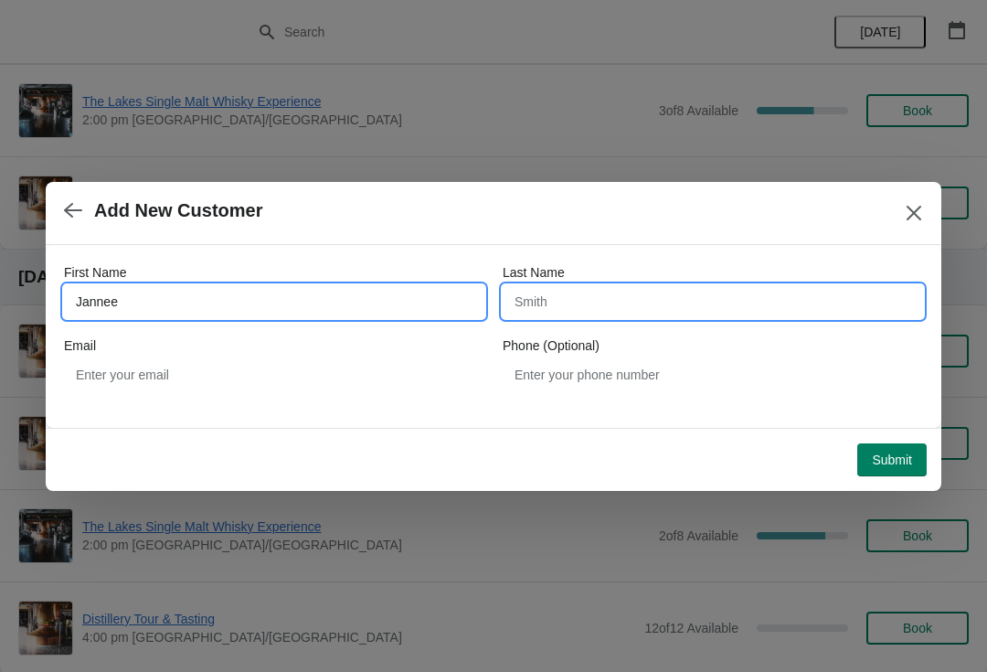
click at [676, 293] on input "Last Name" at bounding box center [713, 301] width 421 height 33
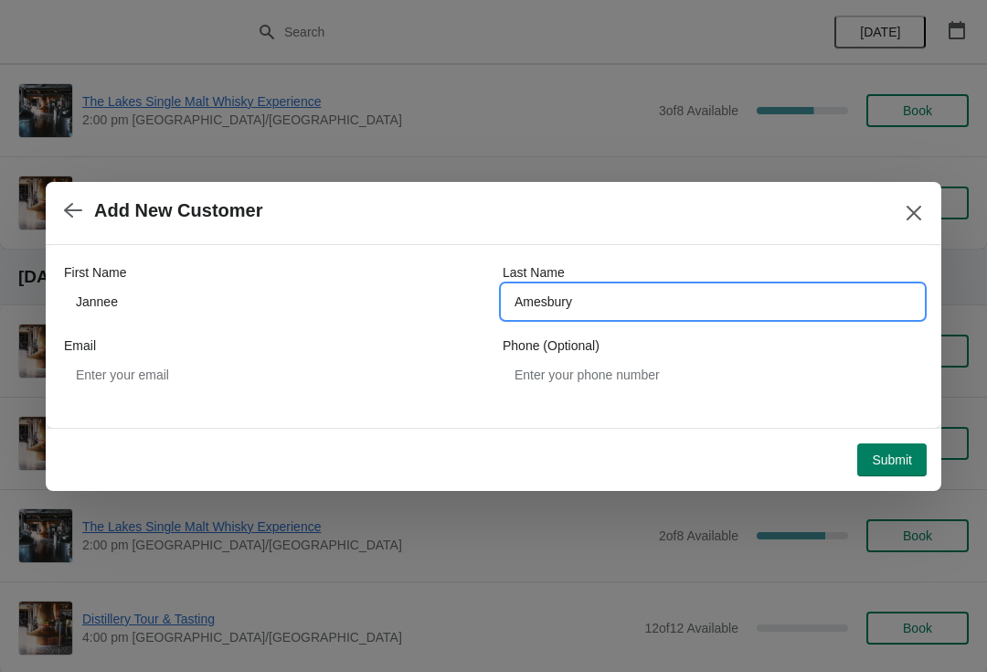
type input "Amesbury"
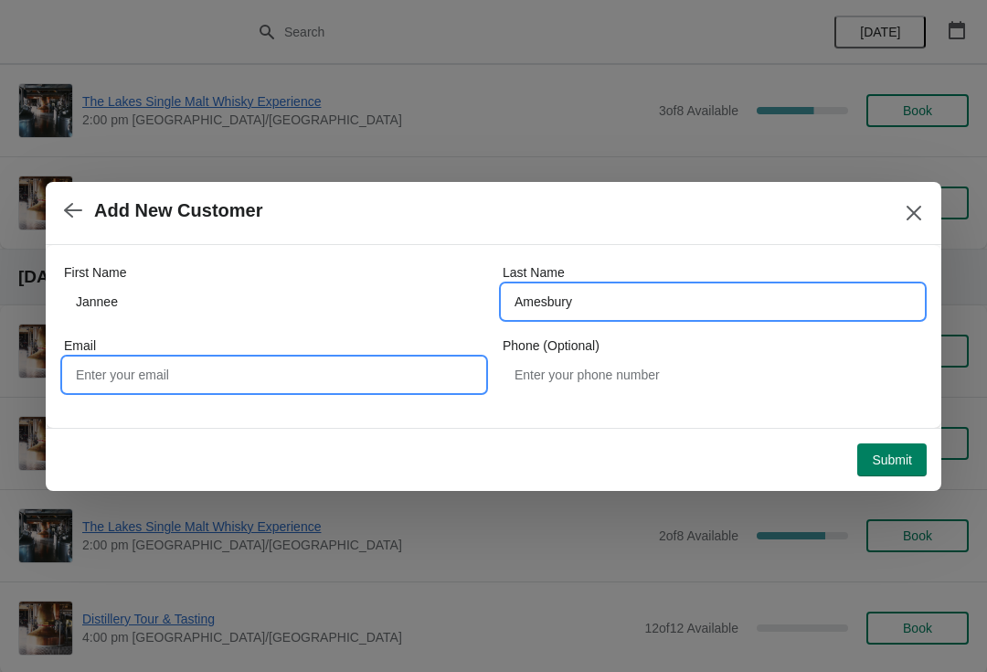
click at [329, 361] on input "Email" at bounding box center [274, 374] width 421 height 33
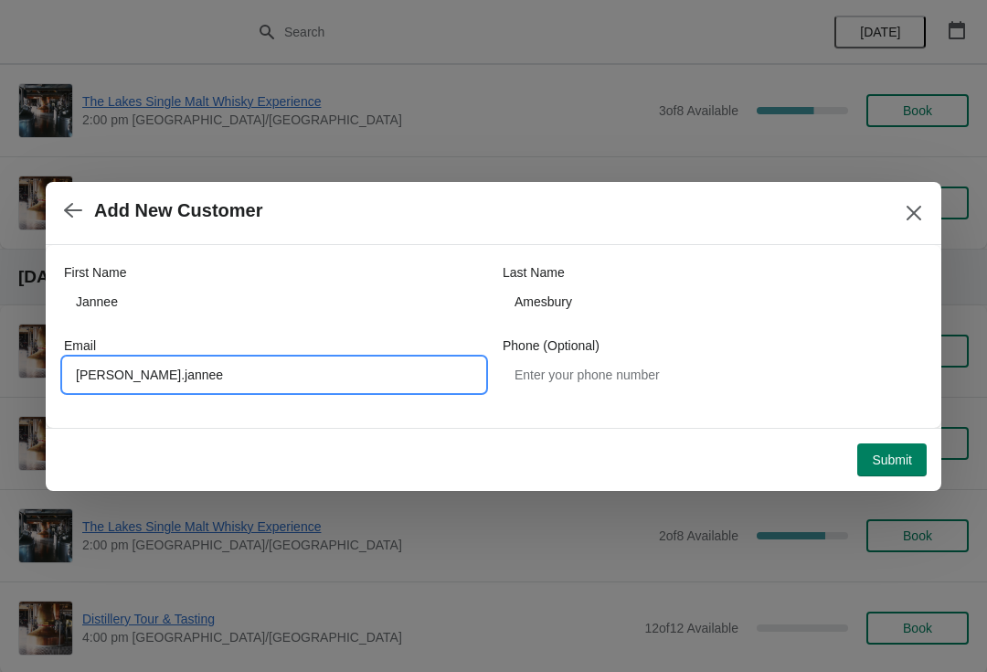
type input "Josef.jannee@"
type input "josef.jannee@gmail.com"
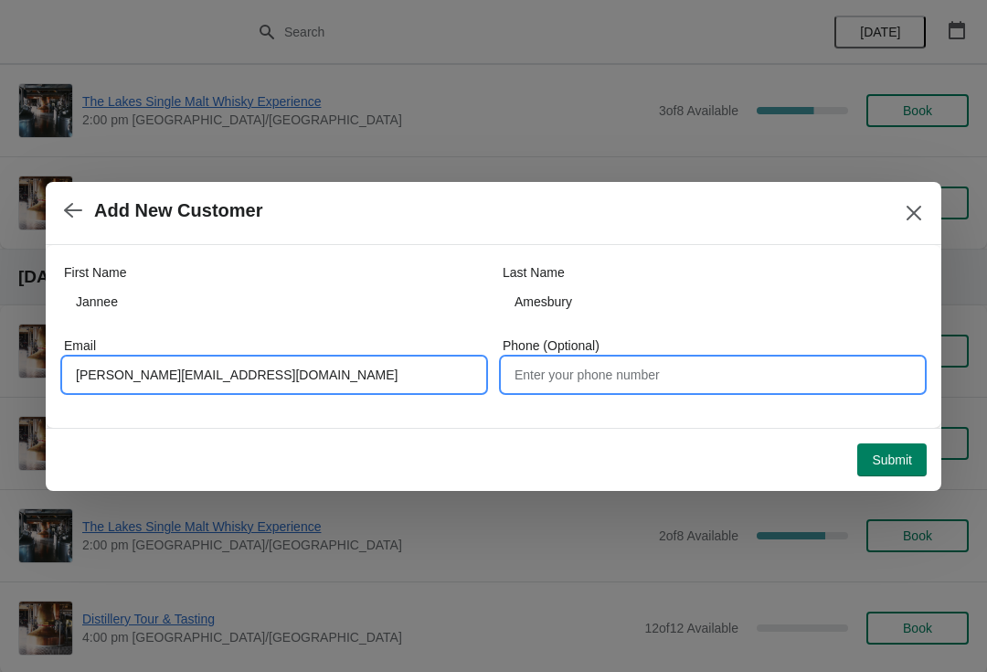
click at [666, 373] on input "Phone (Optional)" at bounding box center [713, 374] width 421 height 33
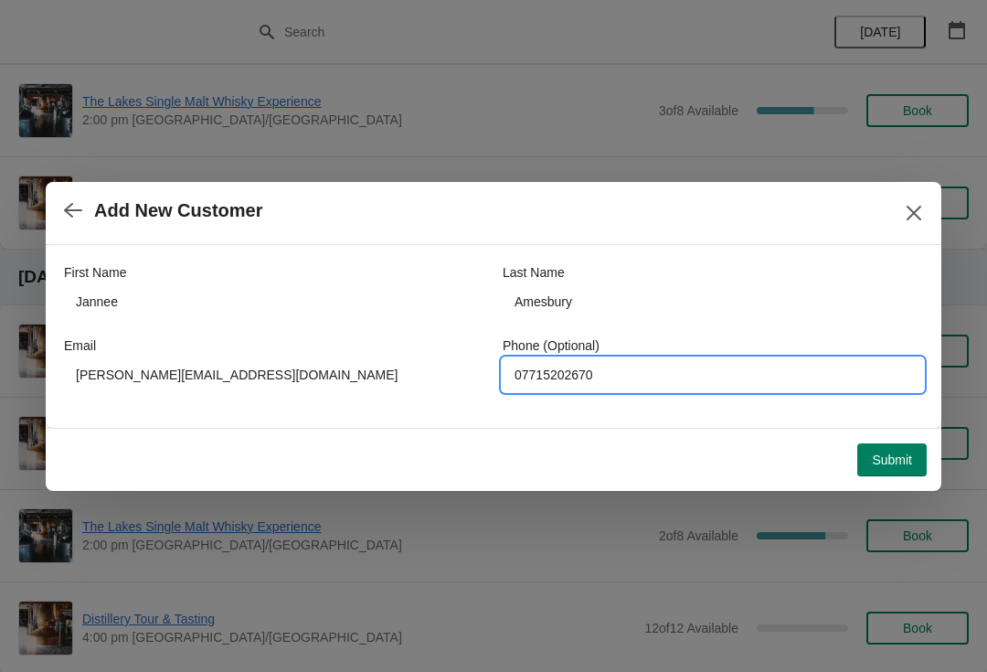
type input "07715202670"
click at [889, 463] on span "Submit" at bounding box center [892, 459] width 40 height 15
